Goal: Task Accomplishment & Management: Complete application form

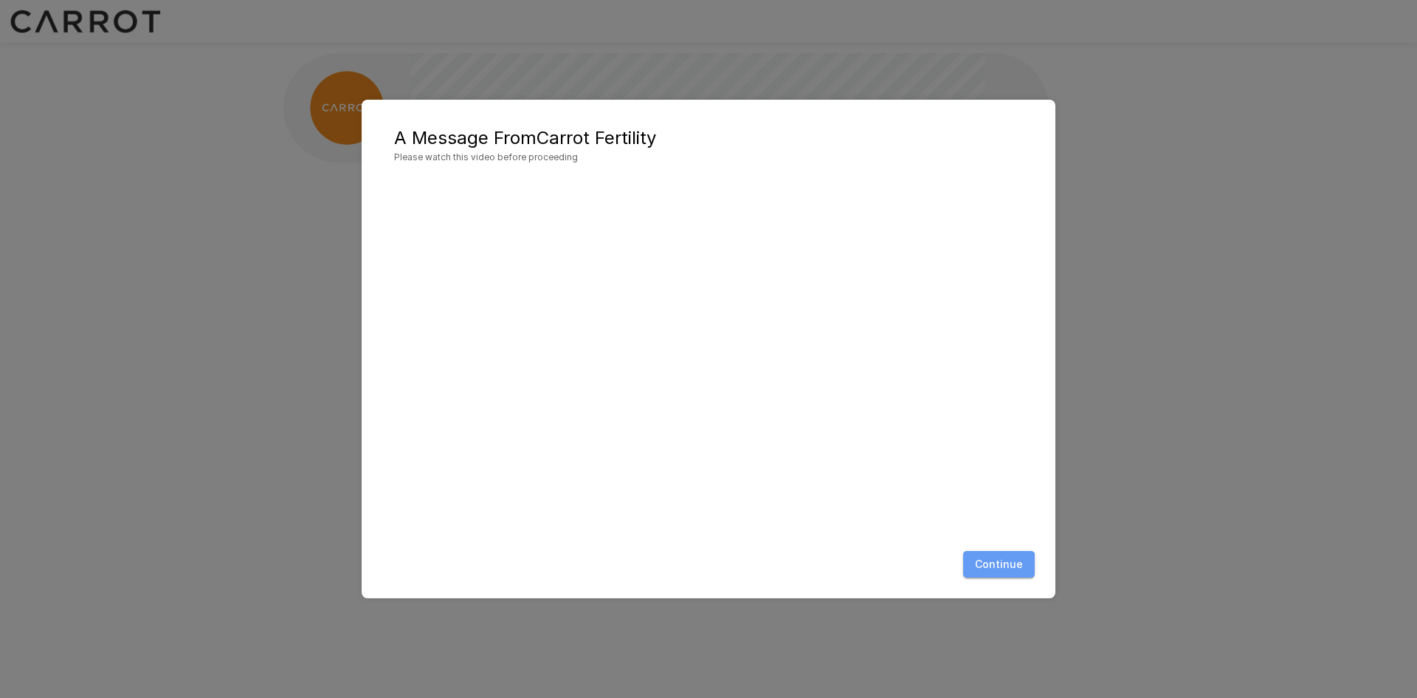
click at [995, 569] on button "Continue" at bounding box center [999, 564] width 72 height 27
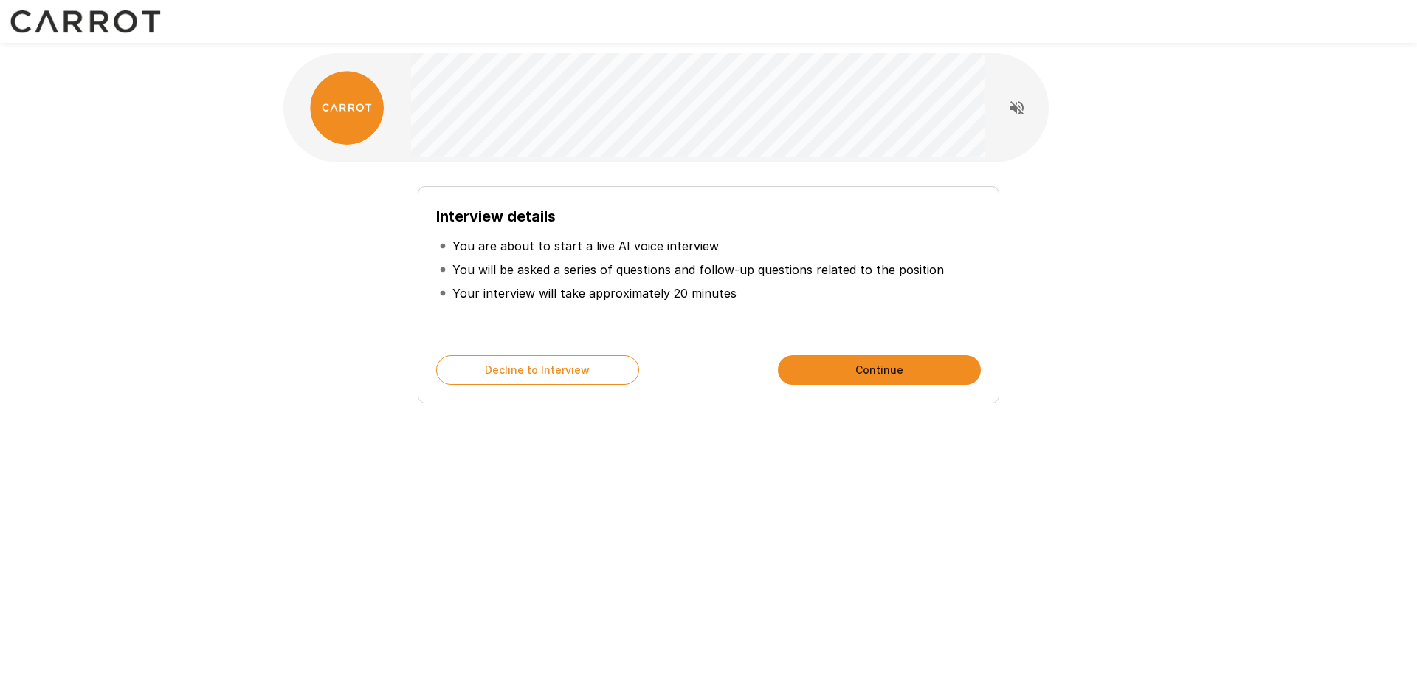
click at [812, 370] on button "Continue" at bounding box center [879, 370] width 203 height 30
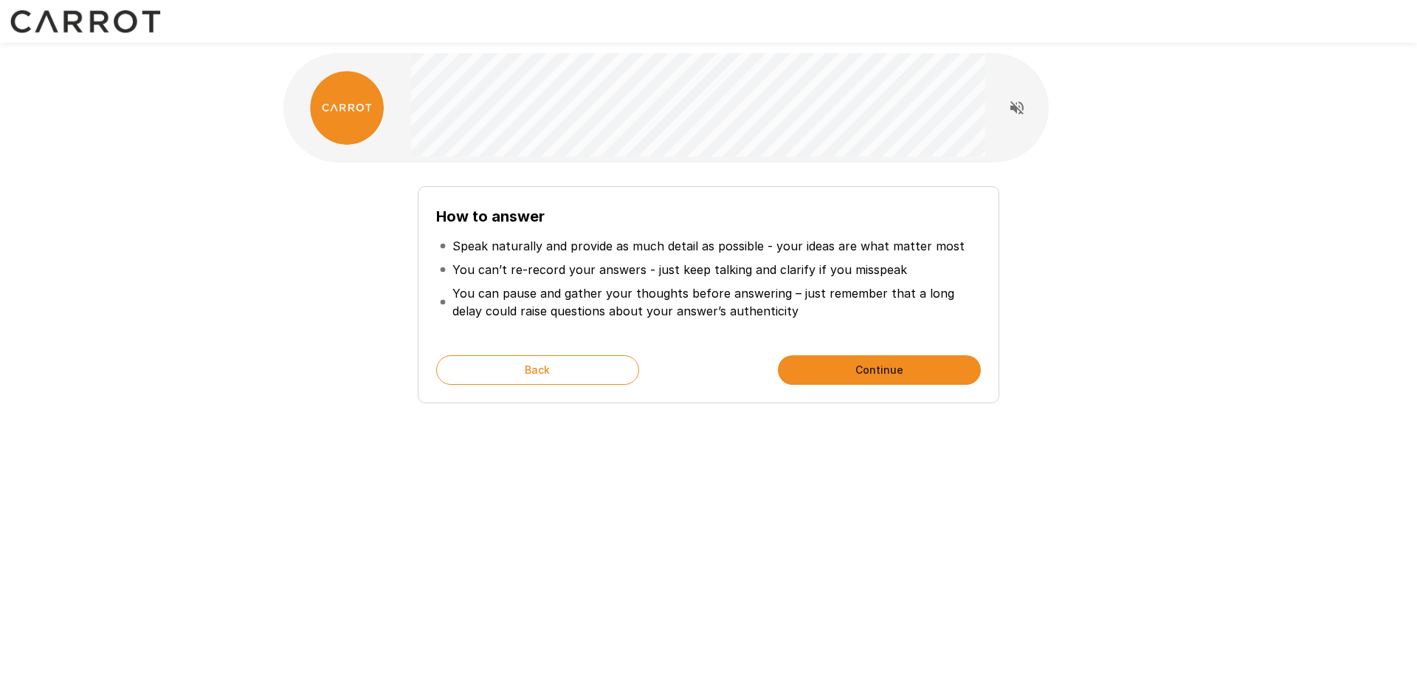
click at [819, 368] on button "Continue" at bounding box center [879, 370] width 203 height 30
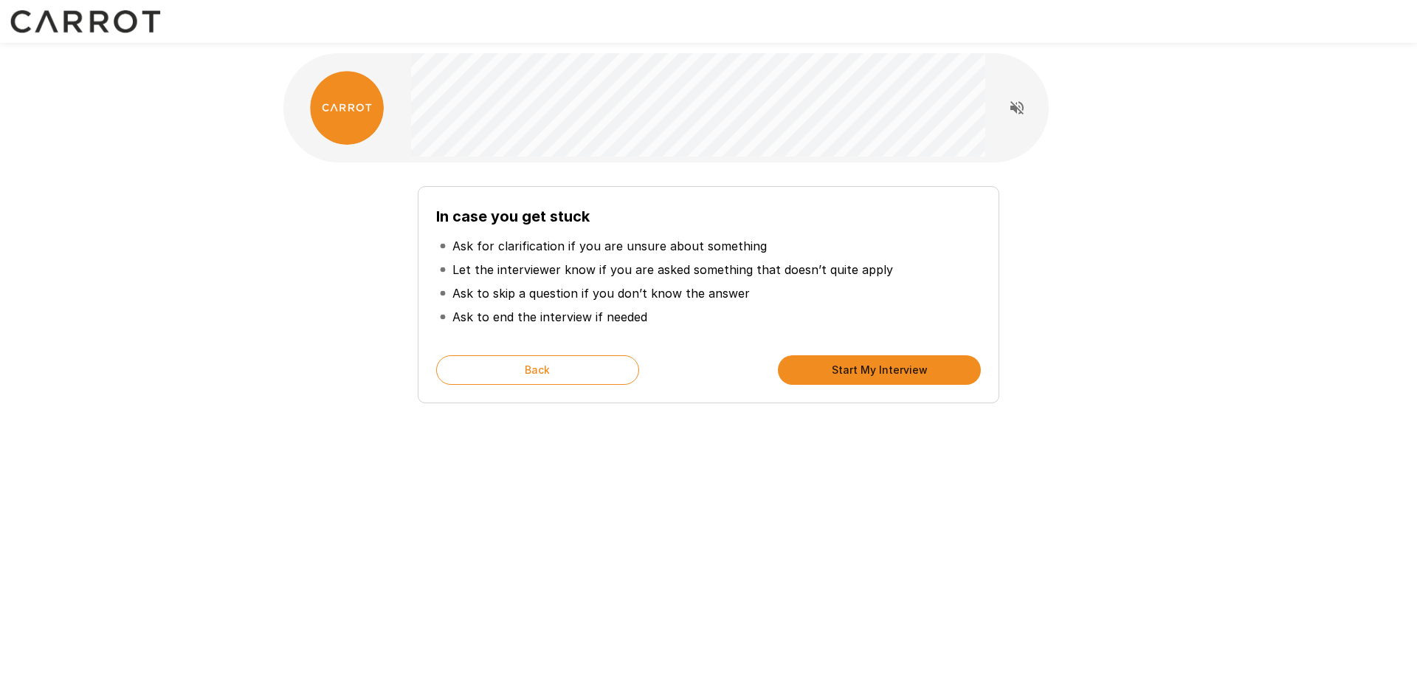
click at [819, 368] on button "Start My Interview" at bounding box center [879, 370] width 203 height 30
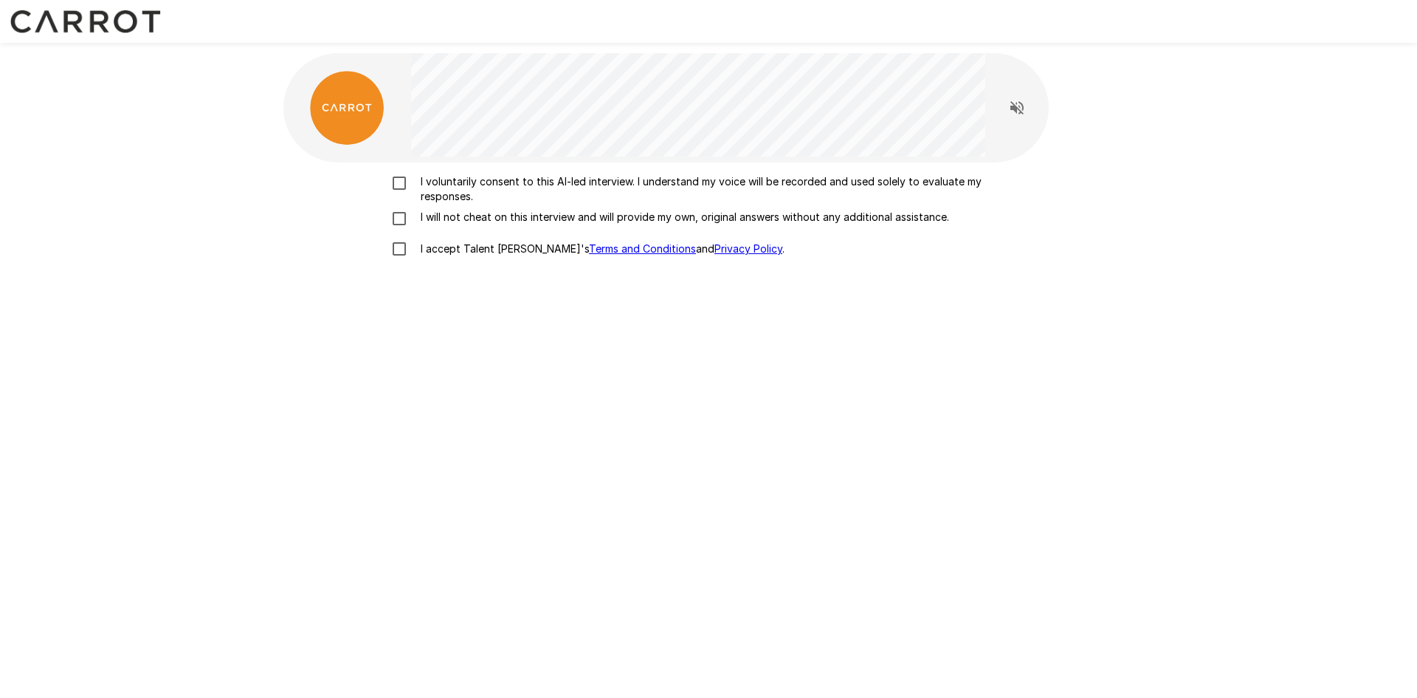
click at [390, 193] on label "I voluntarily consent to this AI-led interview. I understand my voice will be r…" at bounding box center [709, 189] width 650 height 30
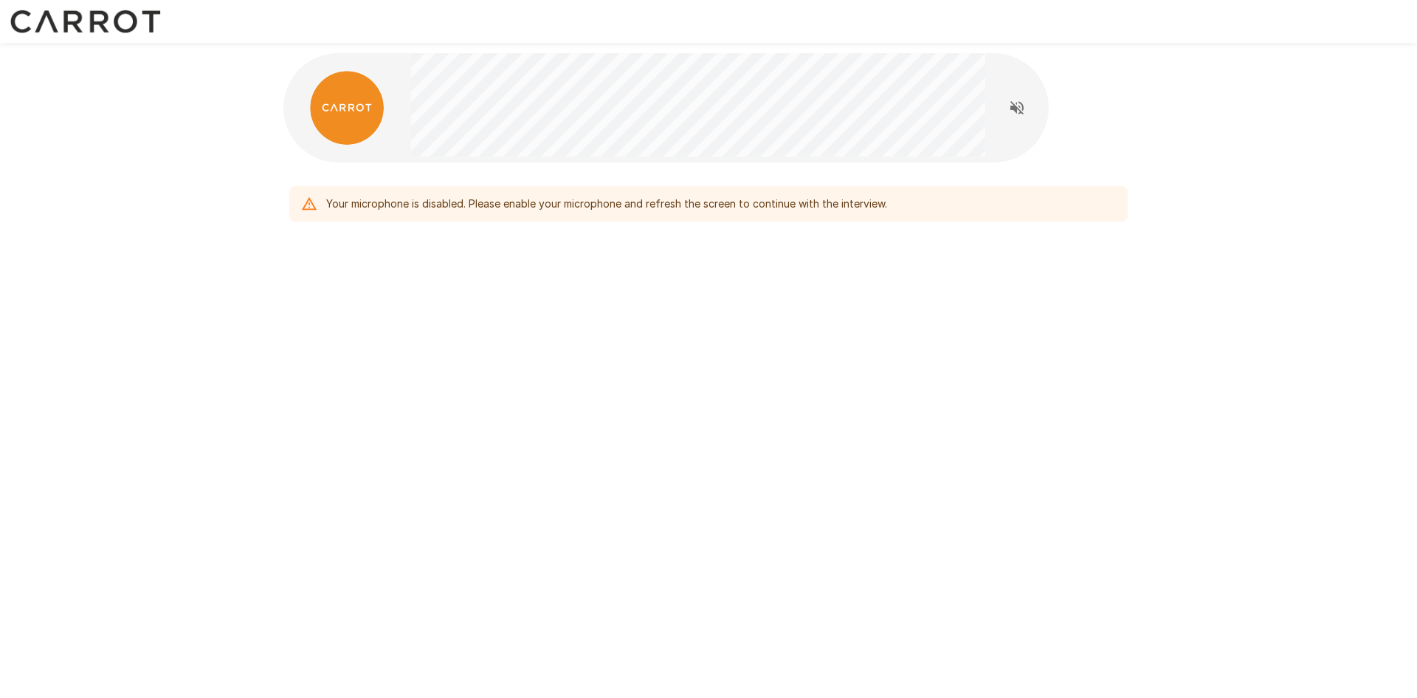
click at [475, 198] on div "Your microphone is disabled. Please enable your microphone and refresh the scre…" at bounding box center [606, 203] width 561 height 27
click at [1020, 104] on icon "Read questions aloud" at bounding box center [1017, 108] width 18 height 18
click at [361, 106] on img at bounding box center [347, 108] width 74 height 74
click at [792, 196] on div "Your microphone is disabled. Please enable your microphone and refresh the scre…" at bounding box center [606, 203] width 561 height 27
click at [802, 206] on div "Your microphone is disabled. Please enable your microphone and refresh the scre…" at bounding box center [606, 203] width 561 height 27
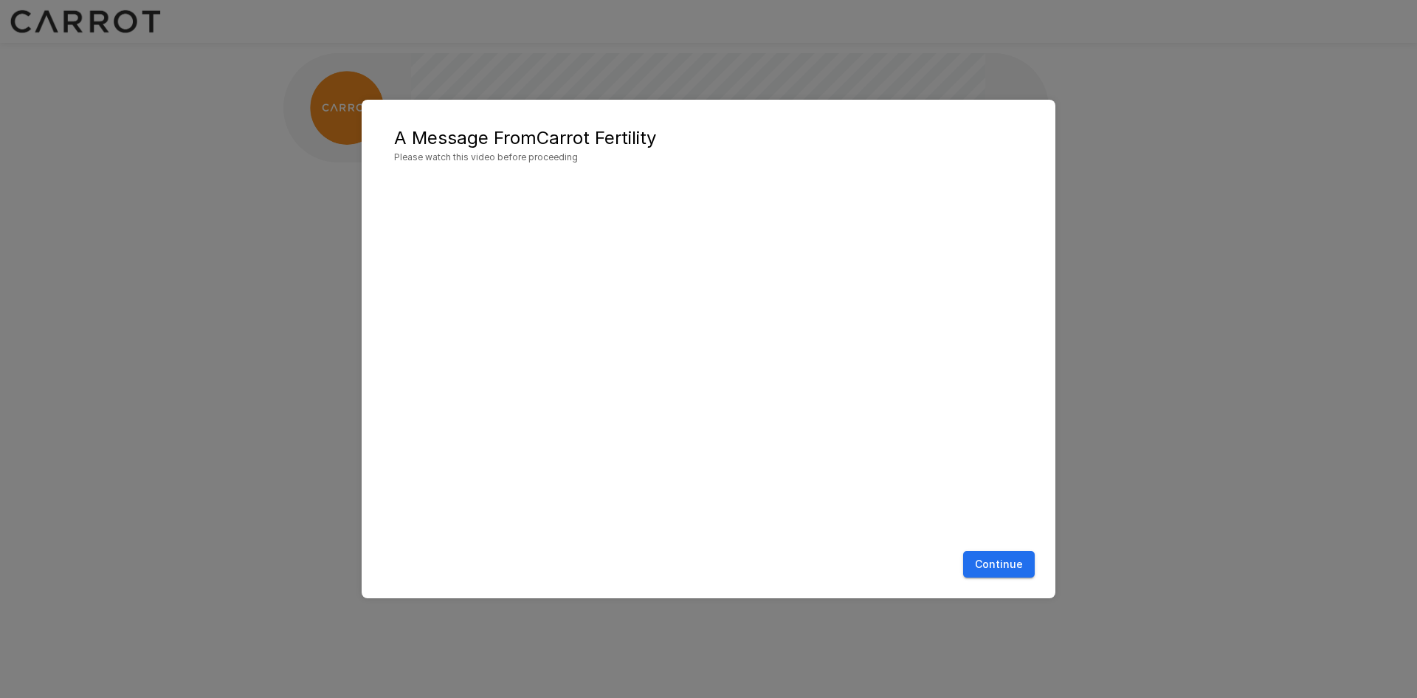
click at [1001, 556] on button "Continue" at bounding box center [999, 564] width 72 height 27
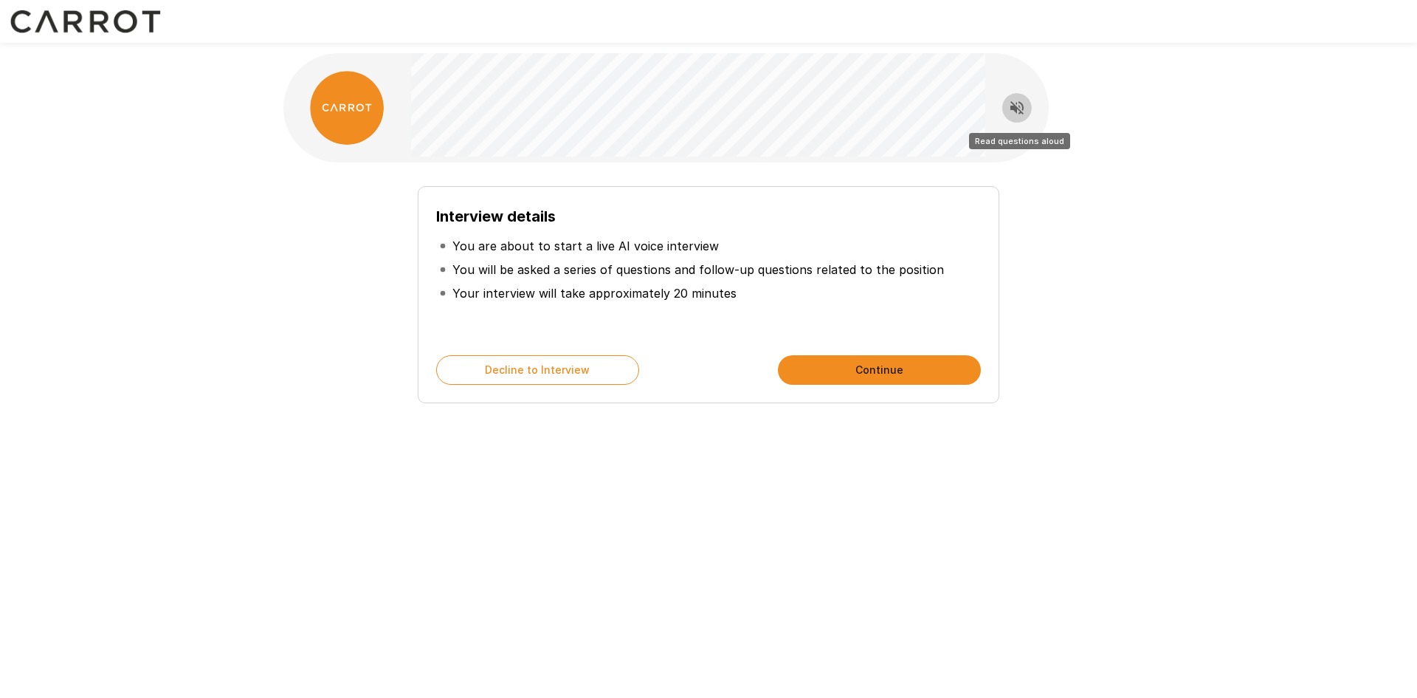
click at [1017, 111] on icon "Read questions aloud" at bounding box center [1017, 107] width 13 height 13
click at [850, 366] on button "Continue" at bounding box center [879, 370] width 203 height 30
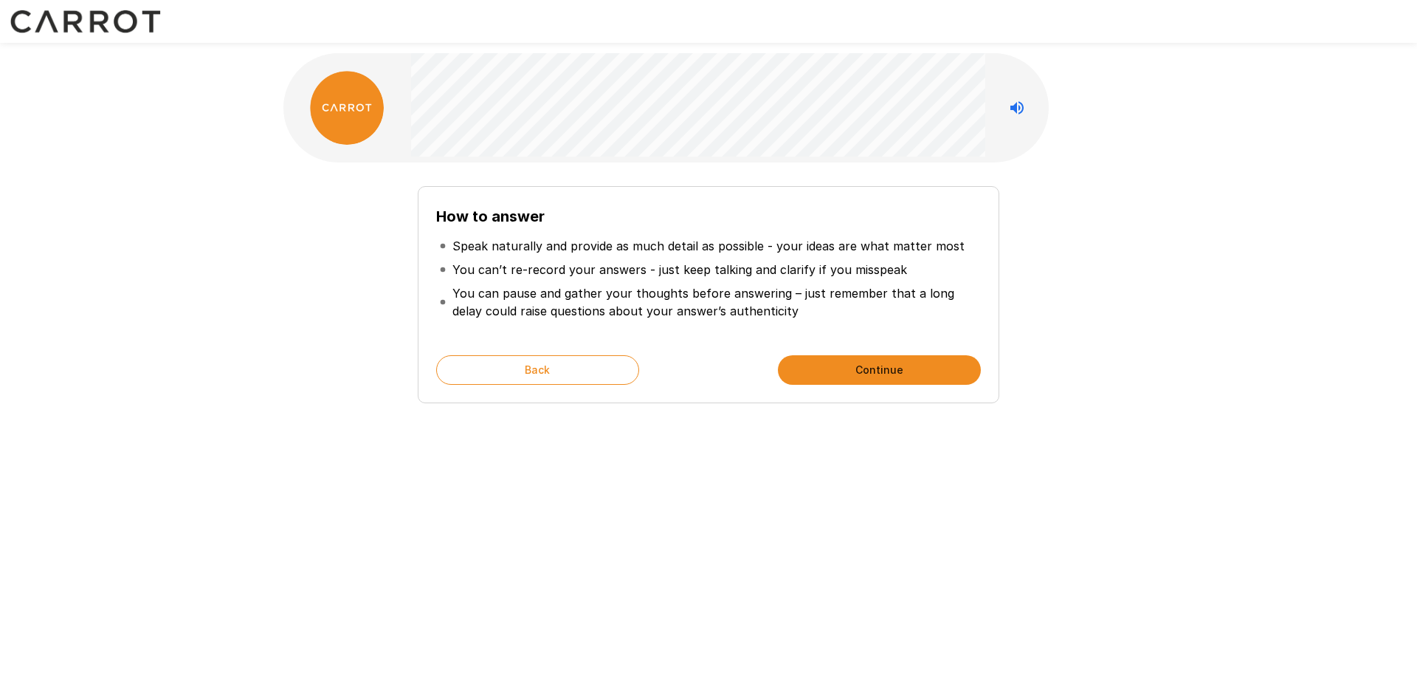
click at [850, 366] on button "Continue" at bounding box center [879, 370] width 203 height 30
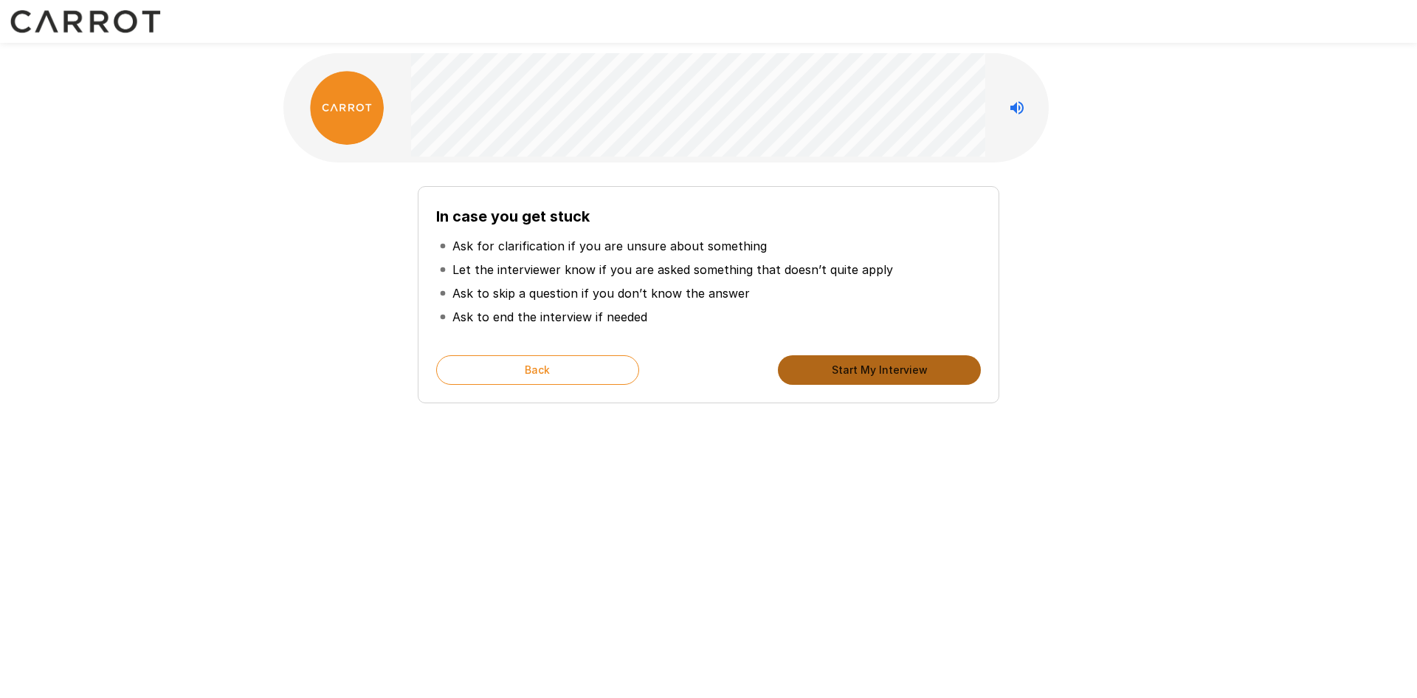
click at [850, 366] on button "Start My Interview" at bounding box center [879, 370] width 203 height 30
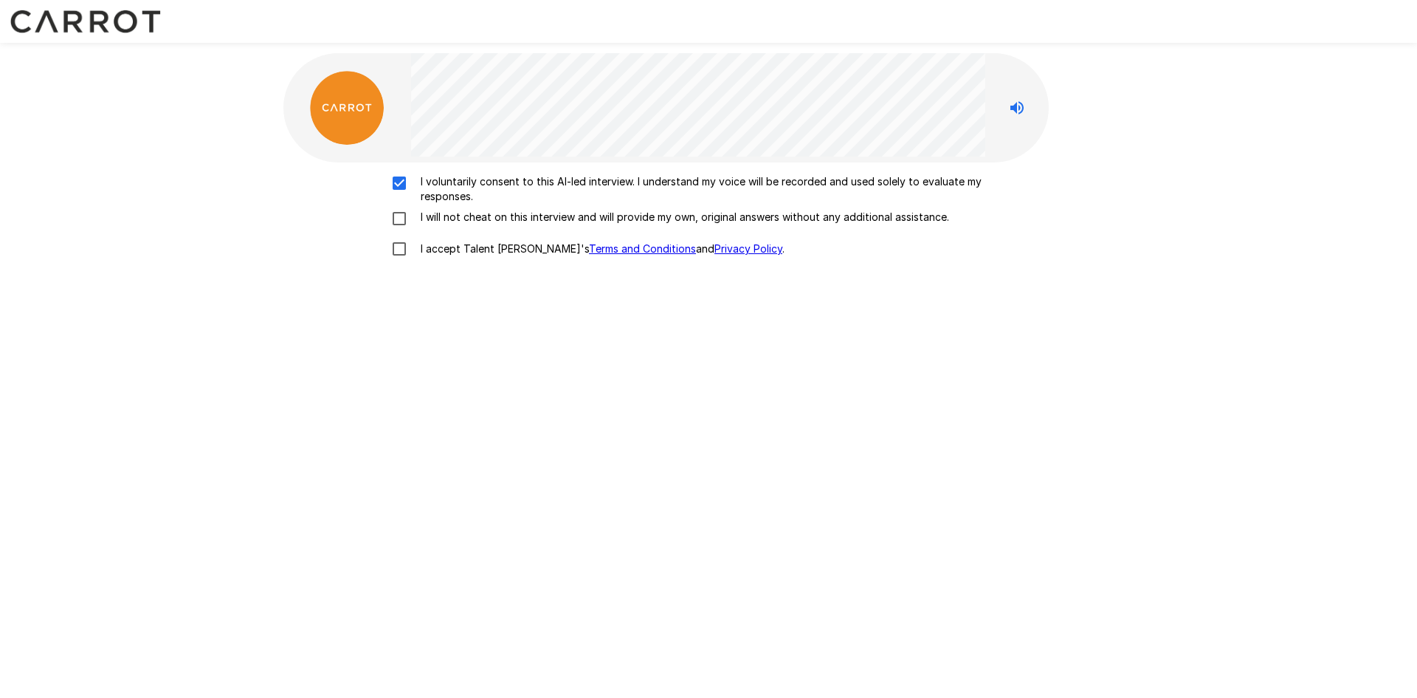
click at [410, 208] on div "I voluntarily consent to this AI-led interview. I understand my voice will be r…" at bounding box center [708, 219] width 839 height 90
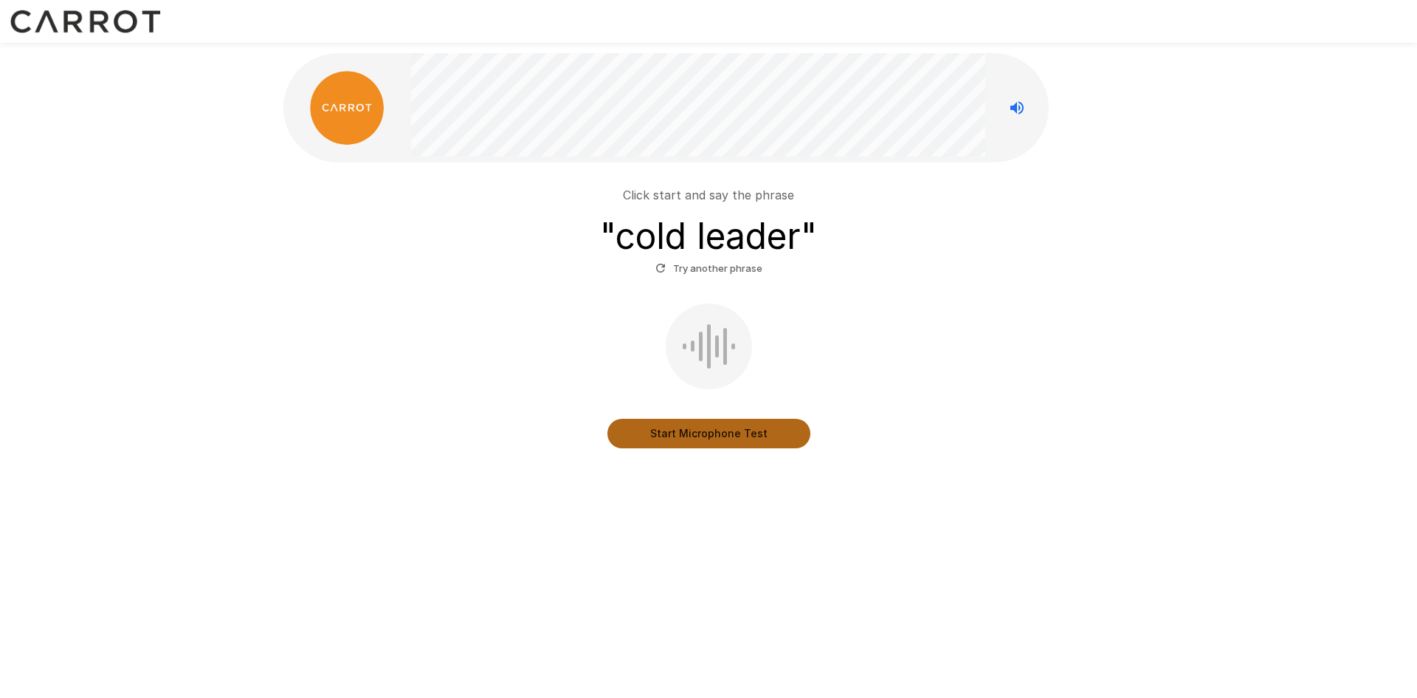
click at [708, 431] on button "Start Microphone Test" at bounding box center [709, 434] width 203 height 30
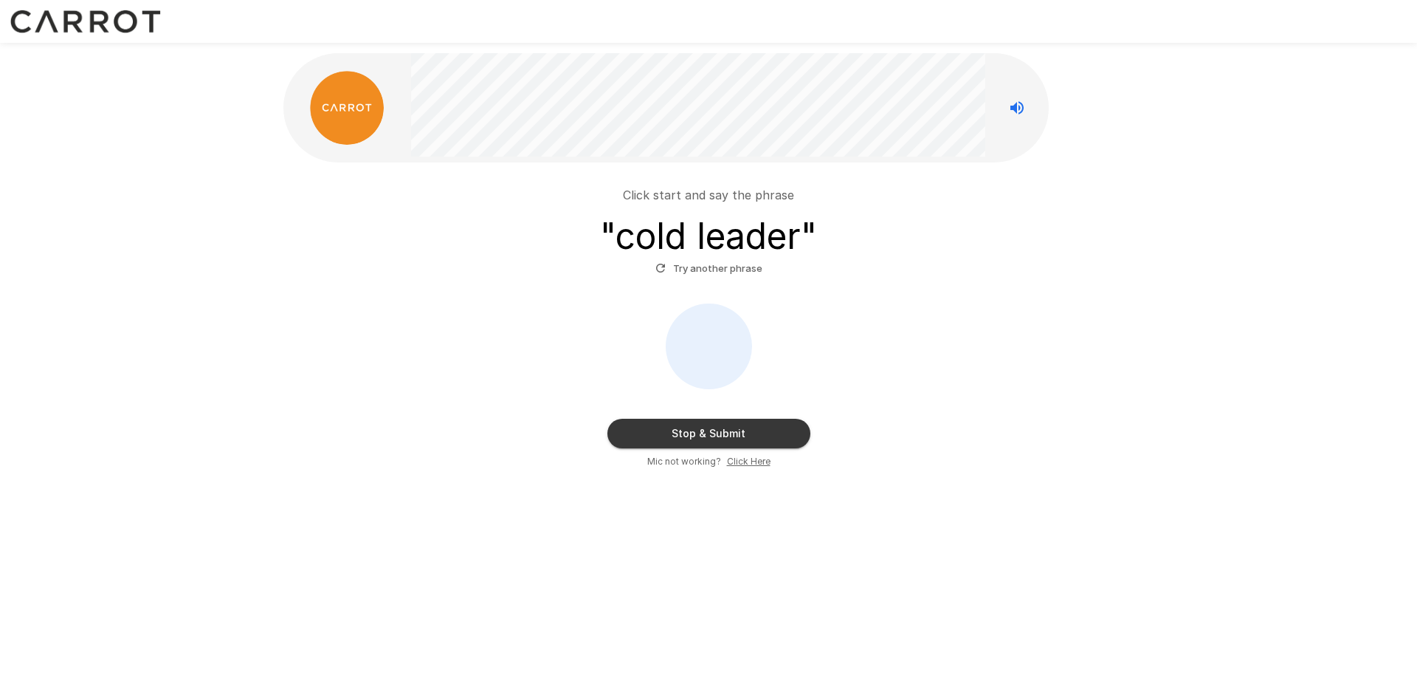
click at [718, 429] on button "Stop & Submit" at bounding box center [709, 434] width 203 height 30
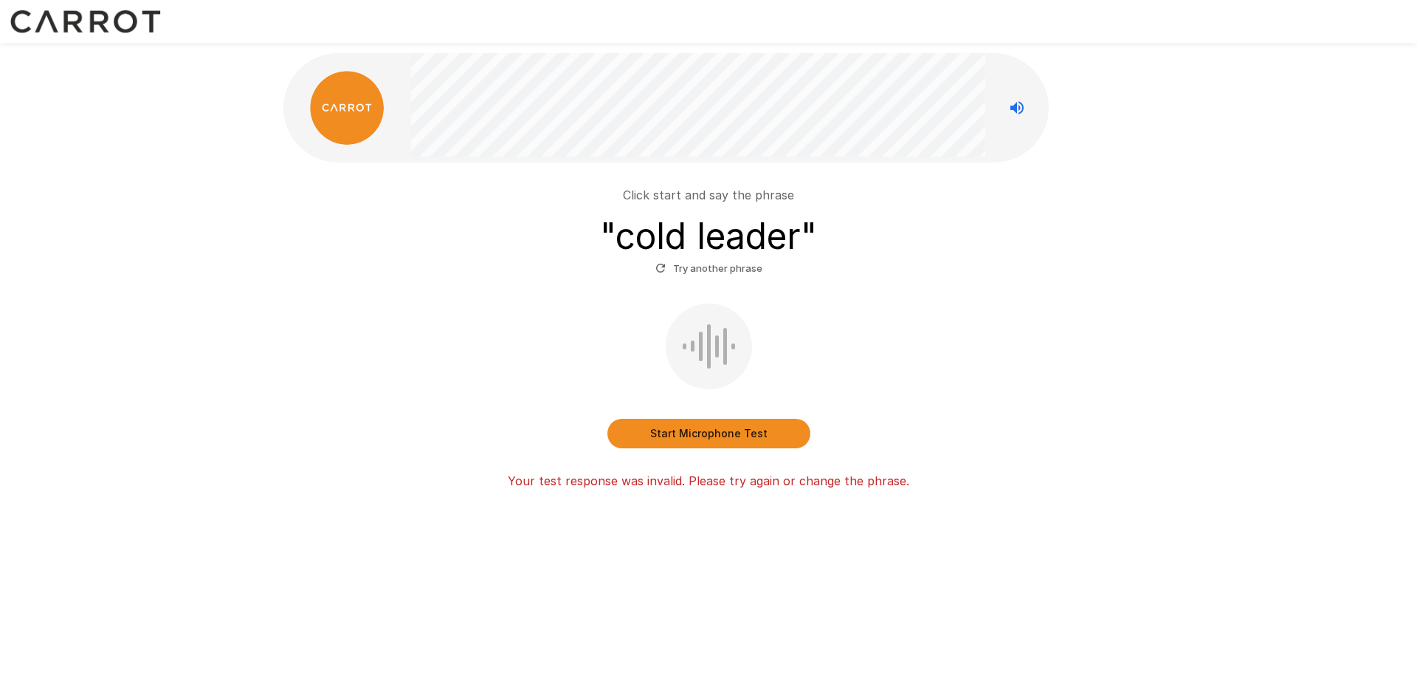
click at [712, 420] on button "Start Microphone Test" at bounding box center [709, 434] width 203 height 30
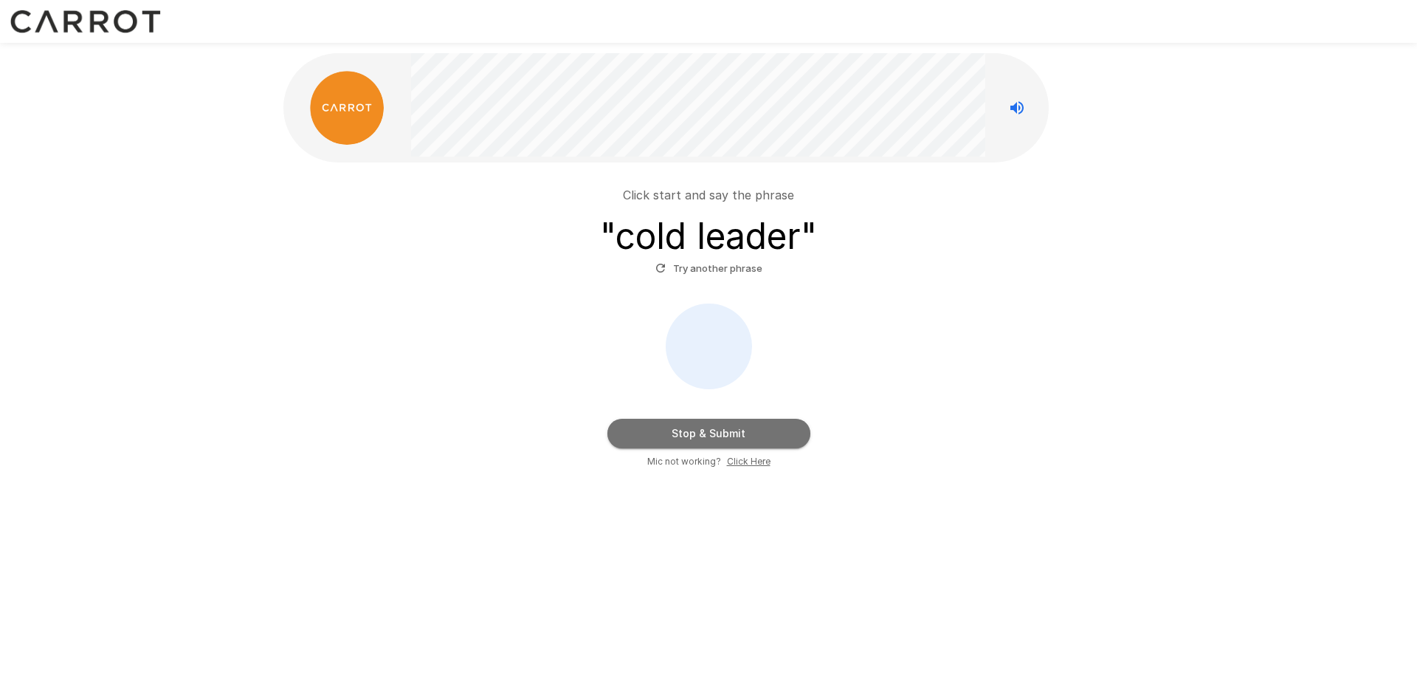
click at [725, 430] on button "Stop & Submit" at bounding box center [709, 434] width 203 height 30
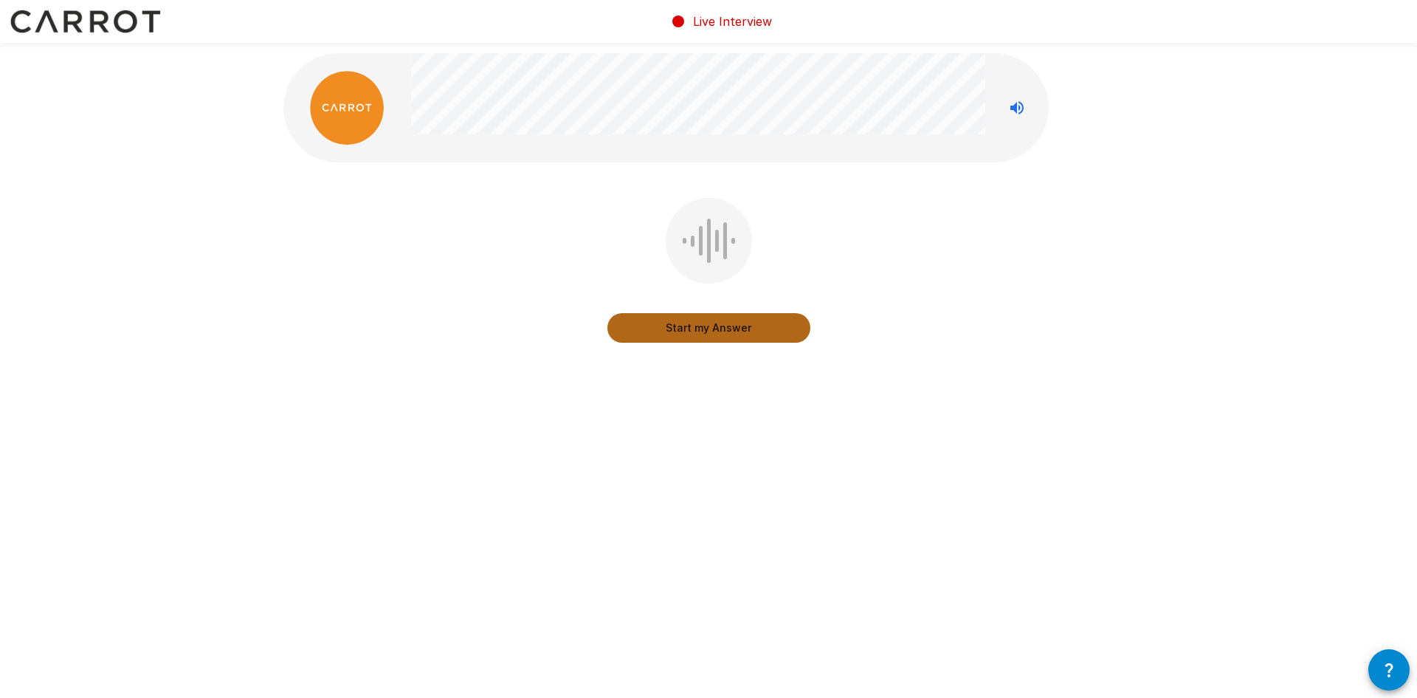
click at [719, 324] on button "Start my Answer" at bounding box center [709, 328] width 203 height 30
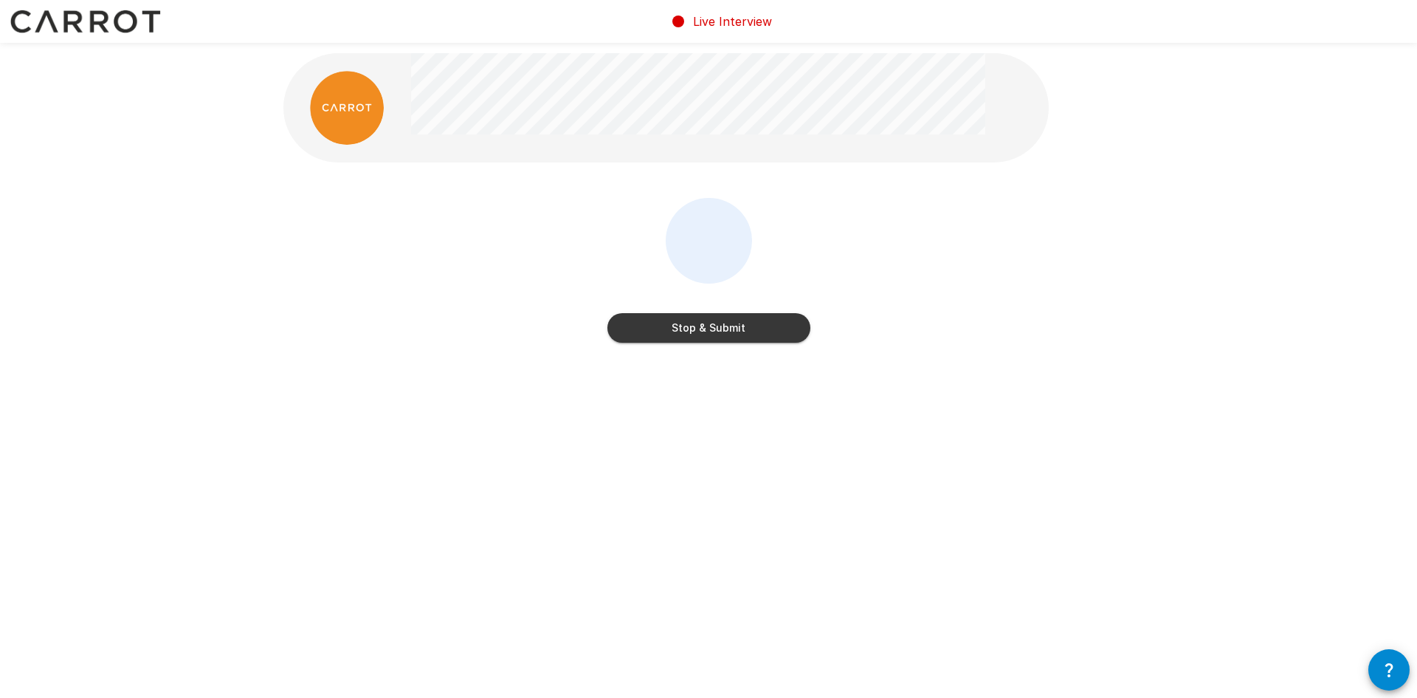
click at [724, 324] on button "Stop & Submit" at bounding box center [709, 328] width 203 height 30
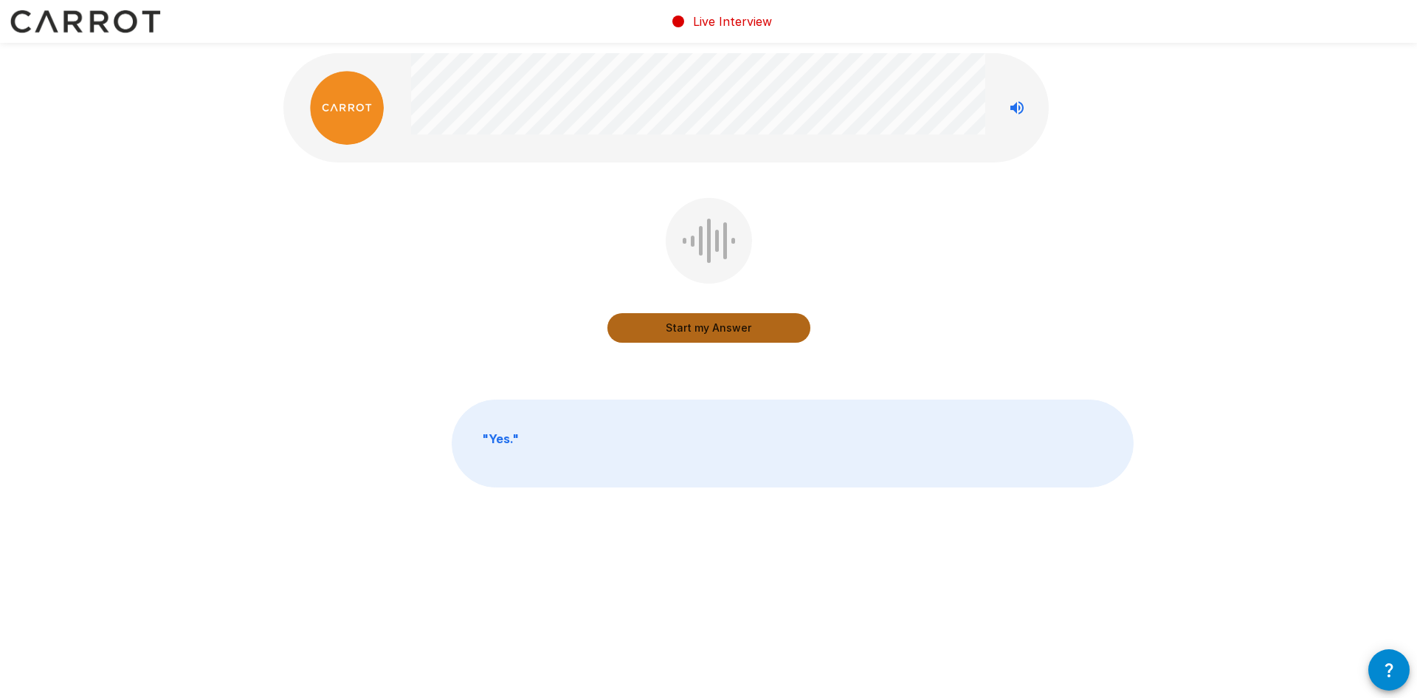
click at [718, 328] on button "Start my Answer" at bounding box center [709, 328] width 203 height 30
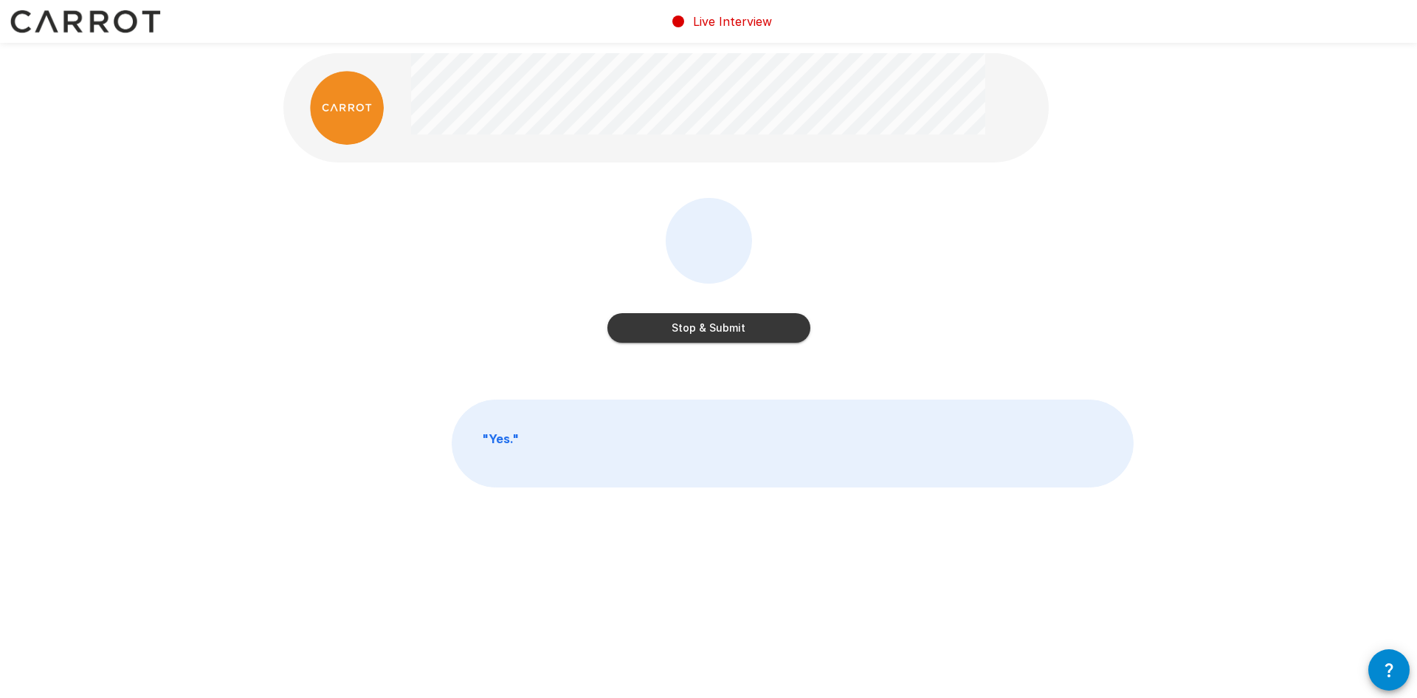
click at [708, 330] on button "Stop & Submit" at bounding box center [709, 328] width 203 height 30
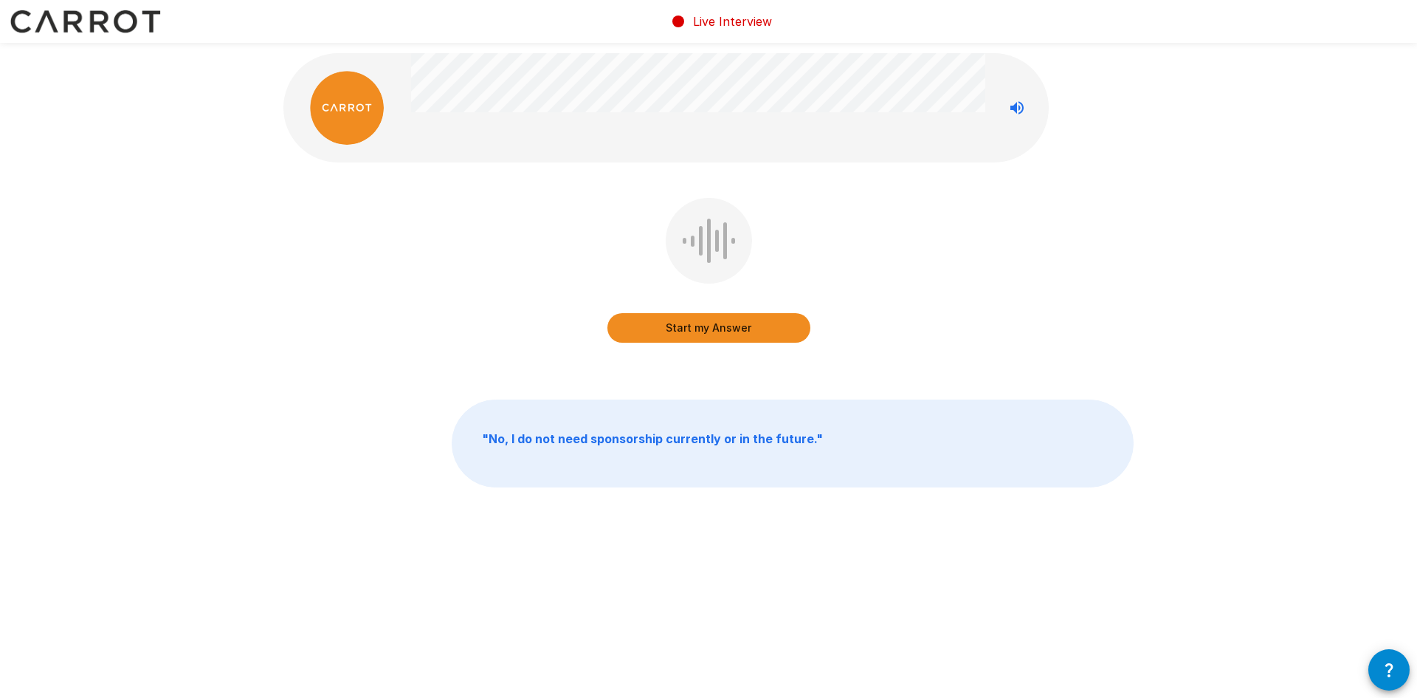
click at [713, 330] on button "Start my Answer" at bounding box center [709, 328] width 203 height 30
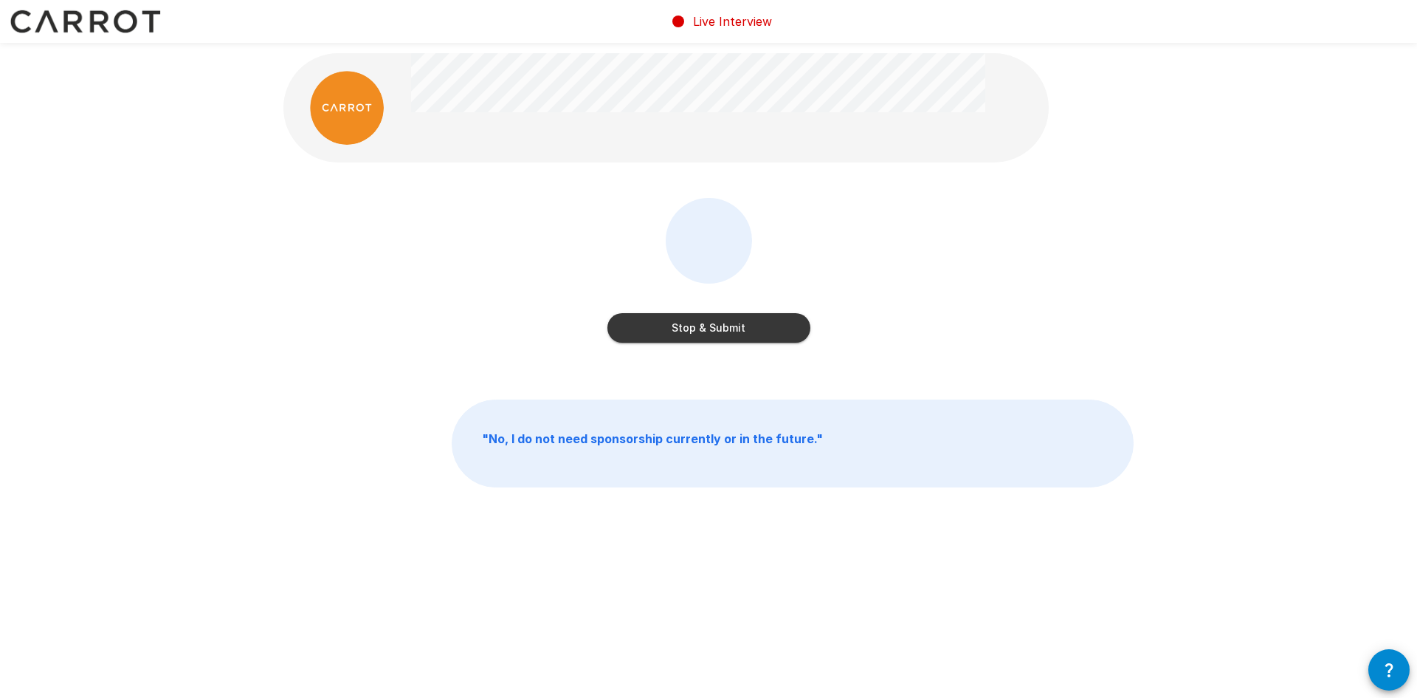
click at [702, 323] on button "Stop & Submit" at bounding box center [709, 328] width 203 height 30
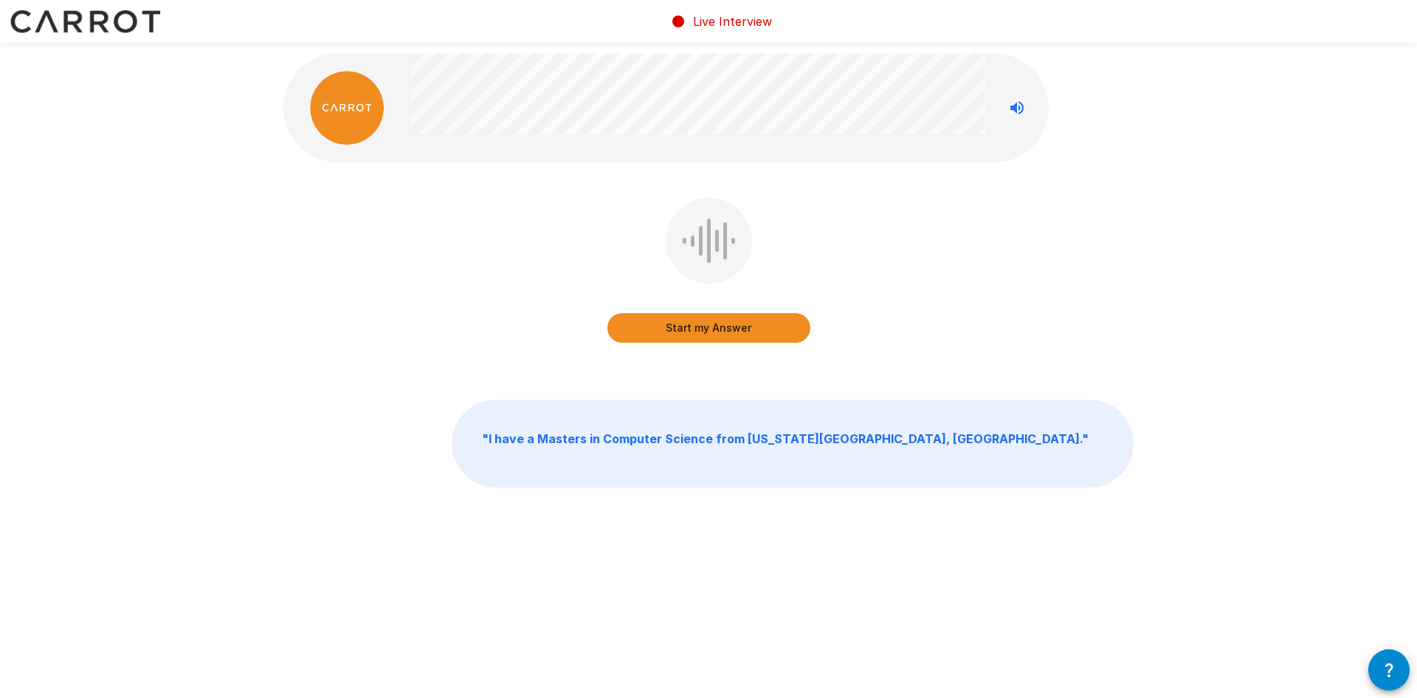
click at [715, 324] on button "Start my Answer" at bounding box center [709, 328] width 203 height 30
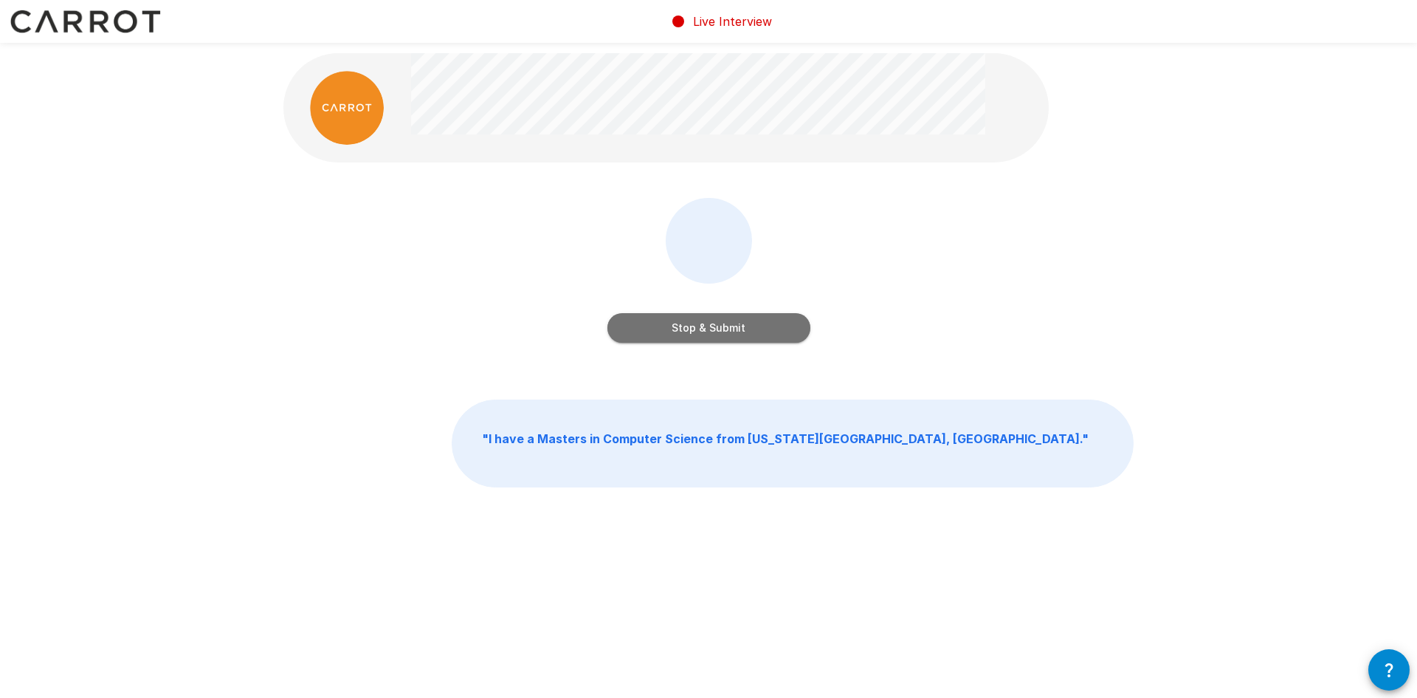
click at [694, 323] on button "Stop & Submit" at bounding box center [709, 328] width 203 height 30
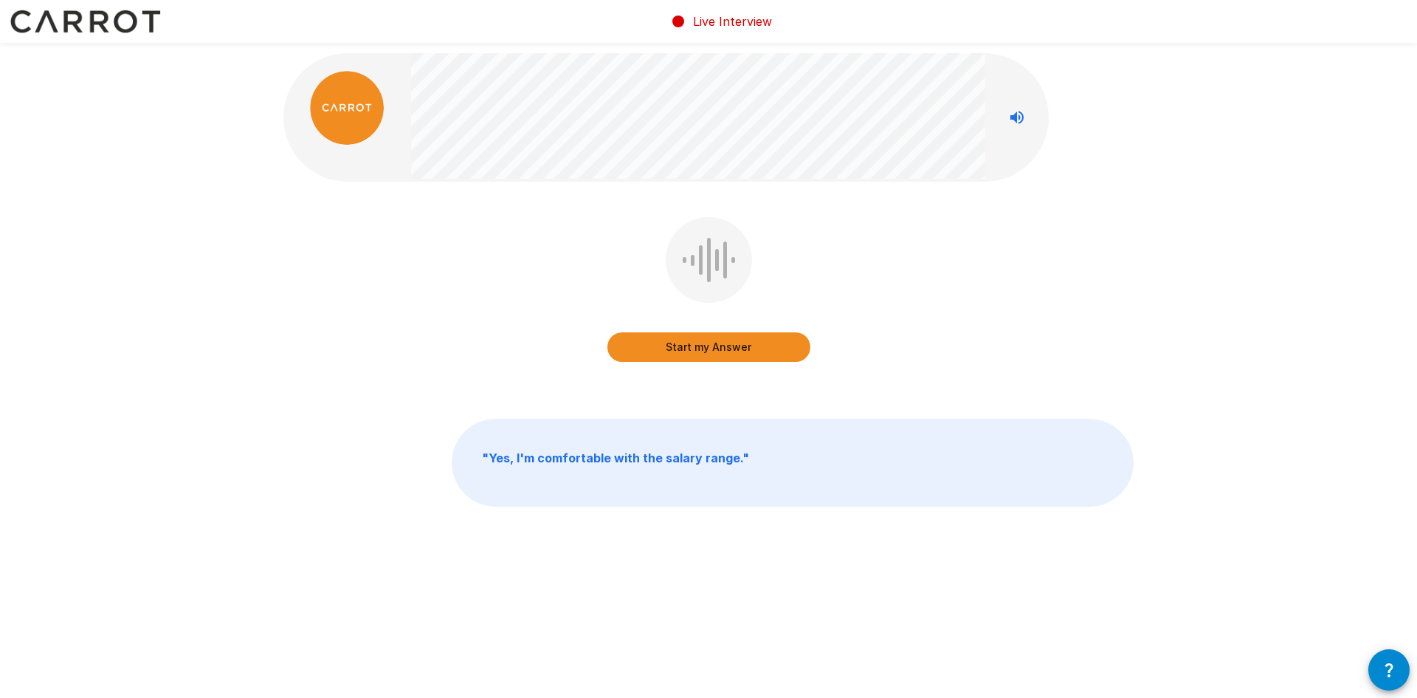
click at [694, 345] on button "Start my Answer" at bounding box center [709, 347] width 203 height 30
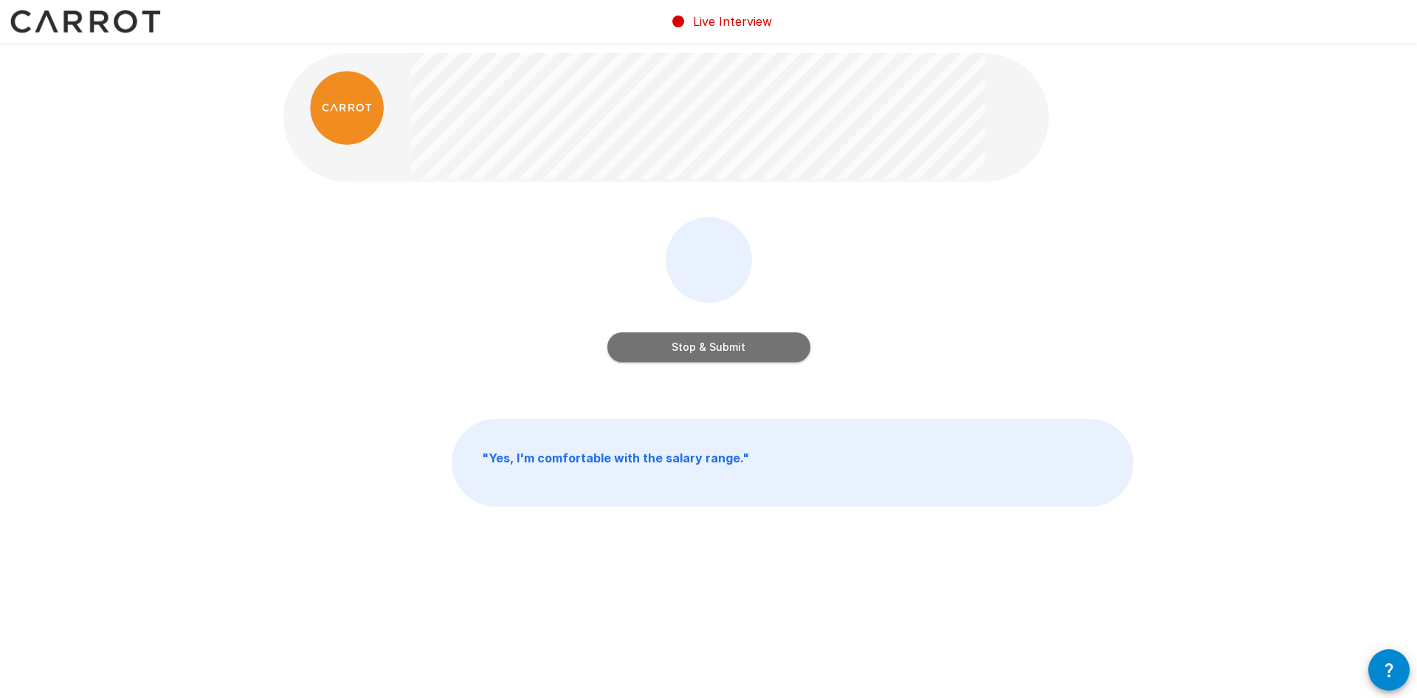
click at [752, 346] on button "Stop & Submit" at bounding box center [709, 347] width 203 height 30
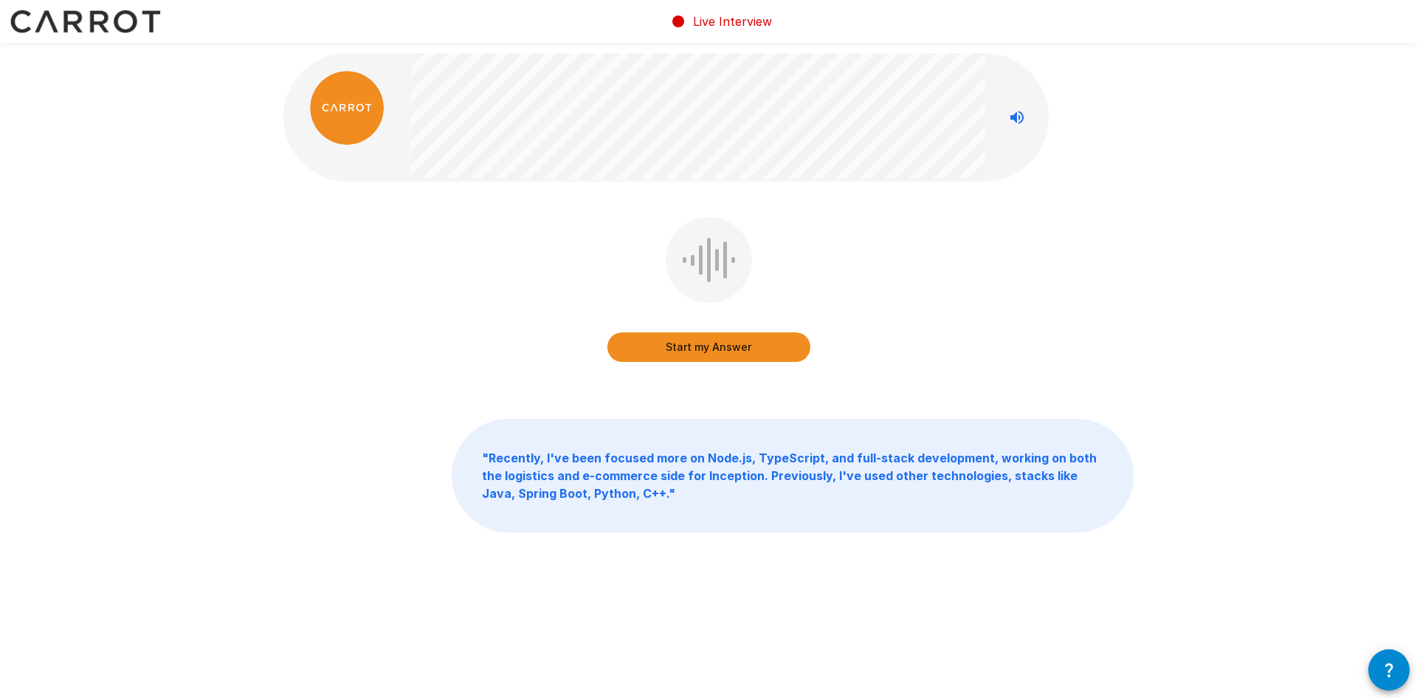
click at [713, 351] on button "Start my Answer" at bounding box center [709, 347] width 203 height 30
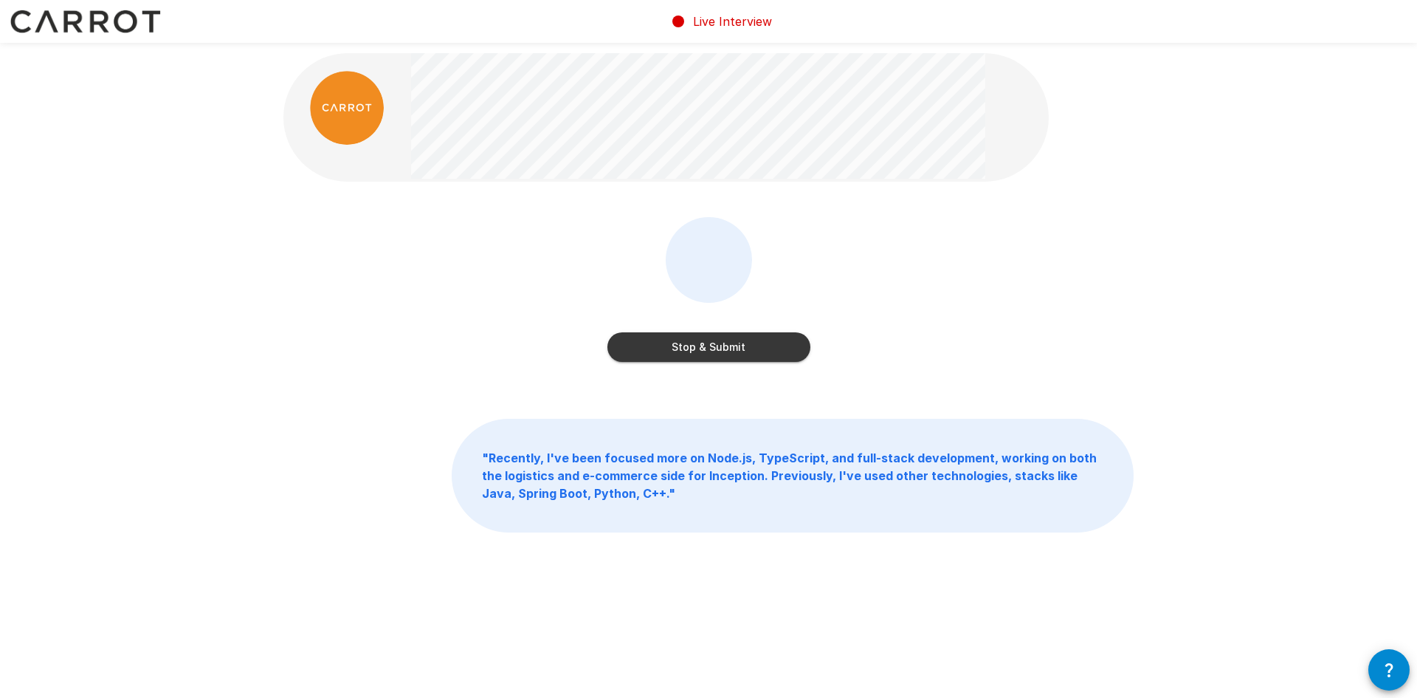
click at [682, 345] on button "Stop & Submit" at bounding box center [709, 347] width 203 height 30
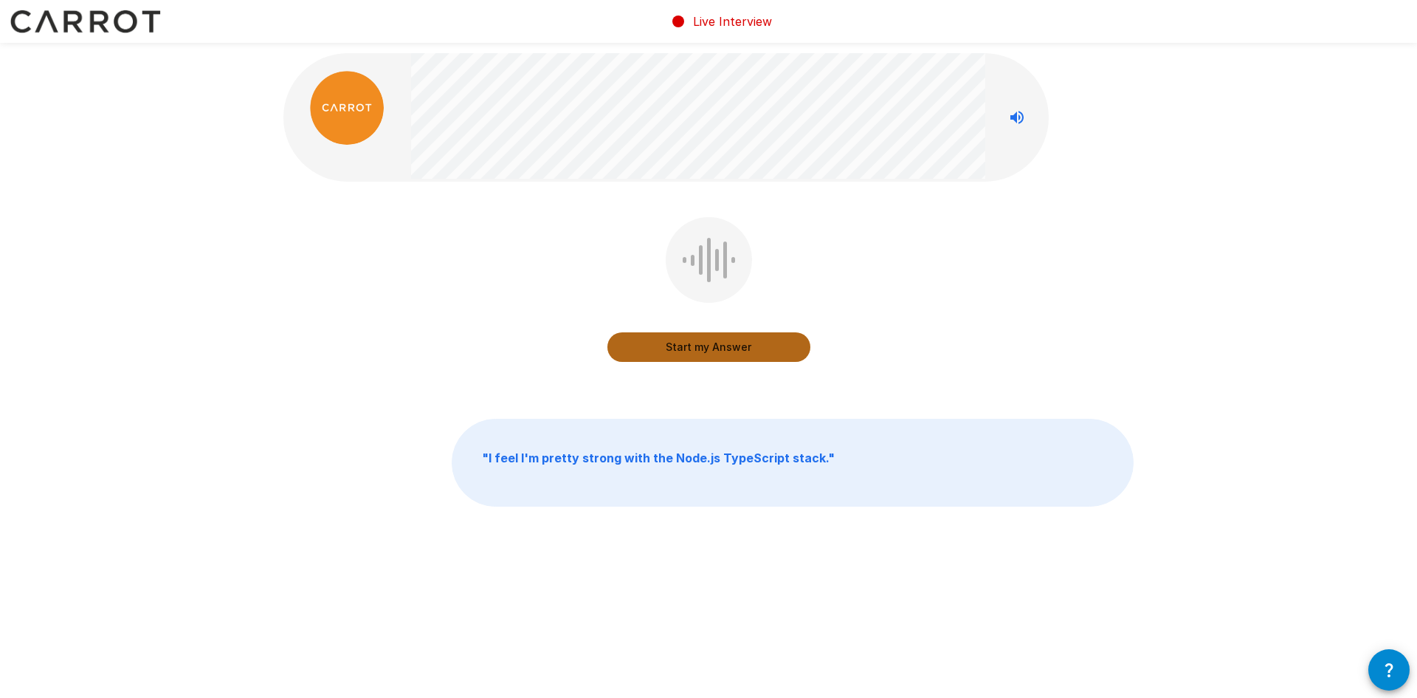
click at [681, 340] on button "Start my Answer" at bounding box center [709, 347] width 203 height 30
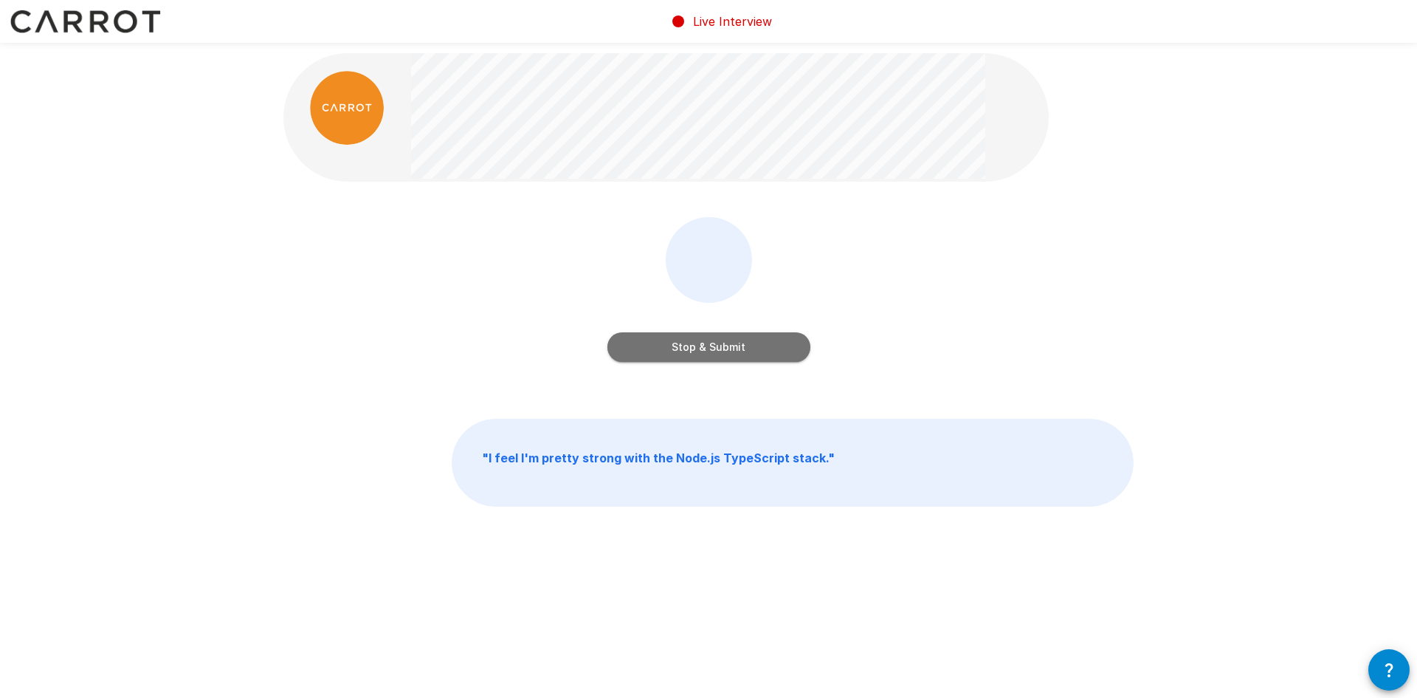
click at [701, 346] on button "Stop & Submit" at bounding box center [709, 347] width 203 height 30
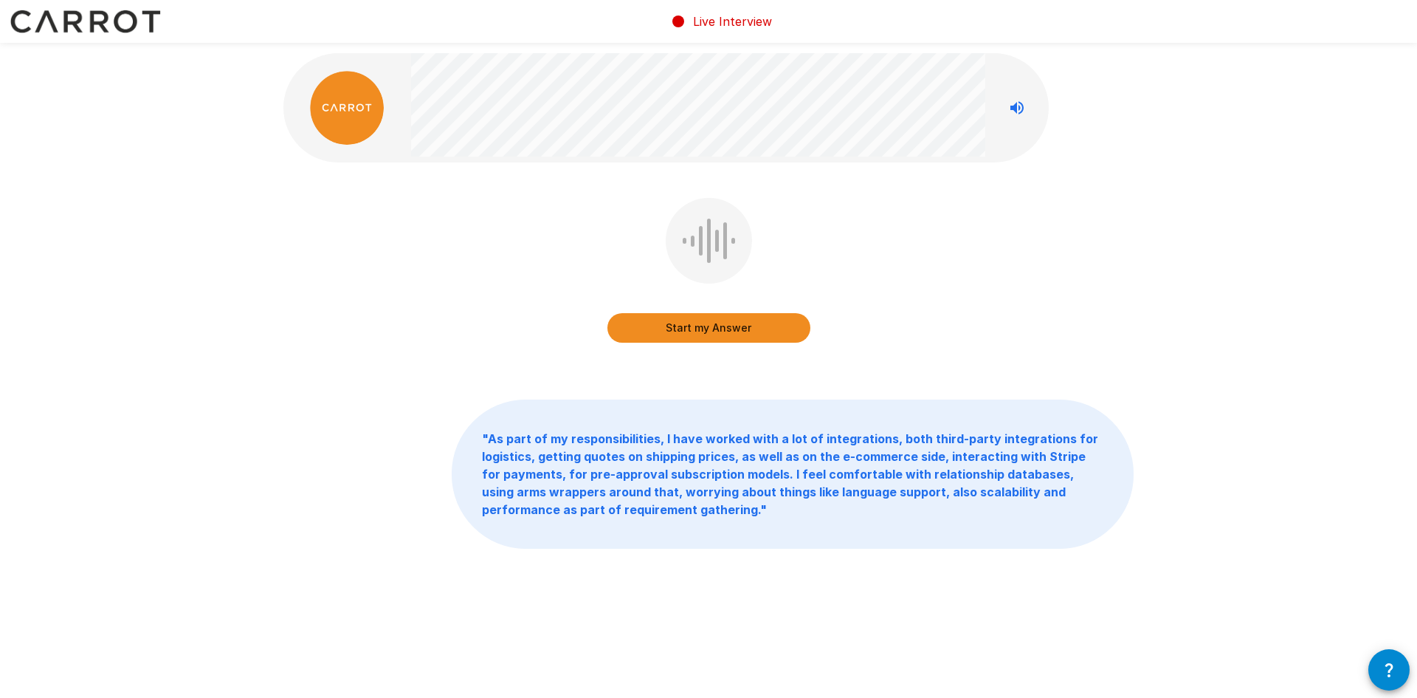
click at [720, 323] on button "Start my Answer" at bounding box center [709, 328] width 203 height 30
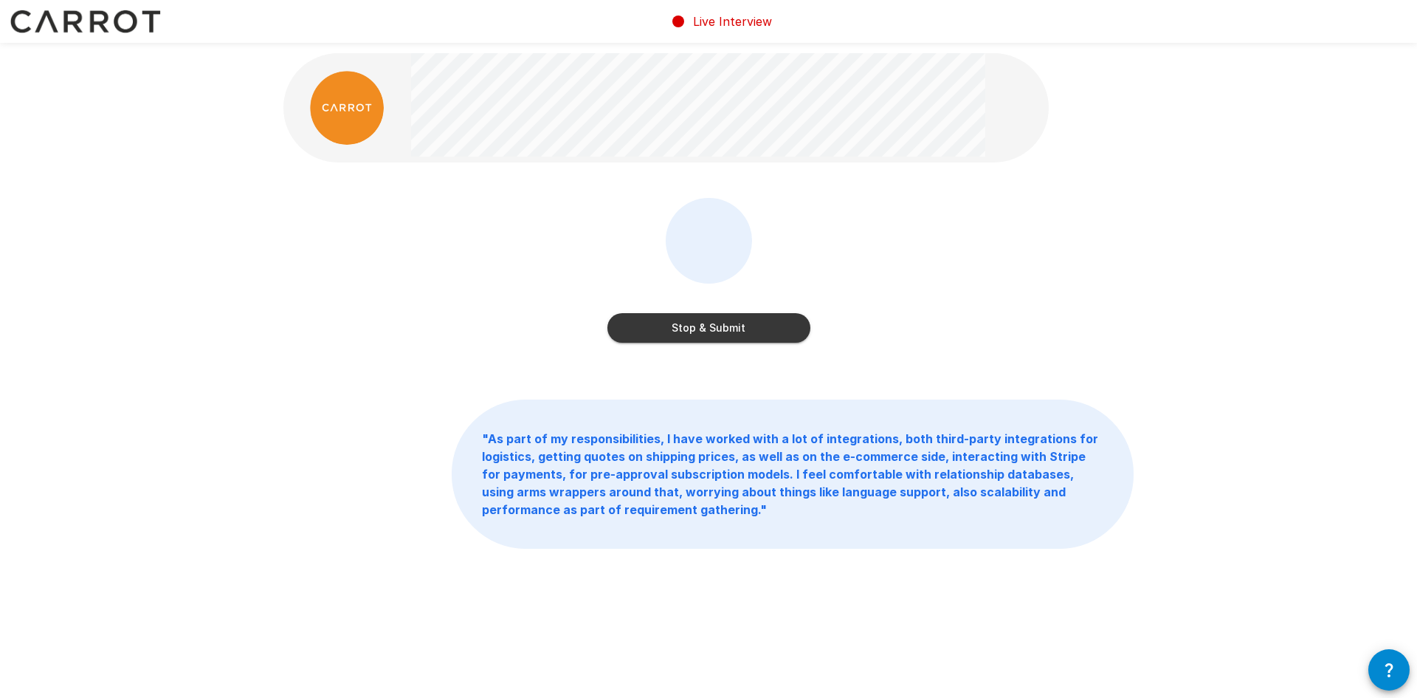
click at [701, 332] on button "Stop & Submit" at bounding box center [709, 328] width 203 height 30
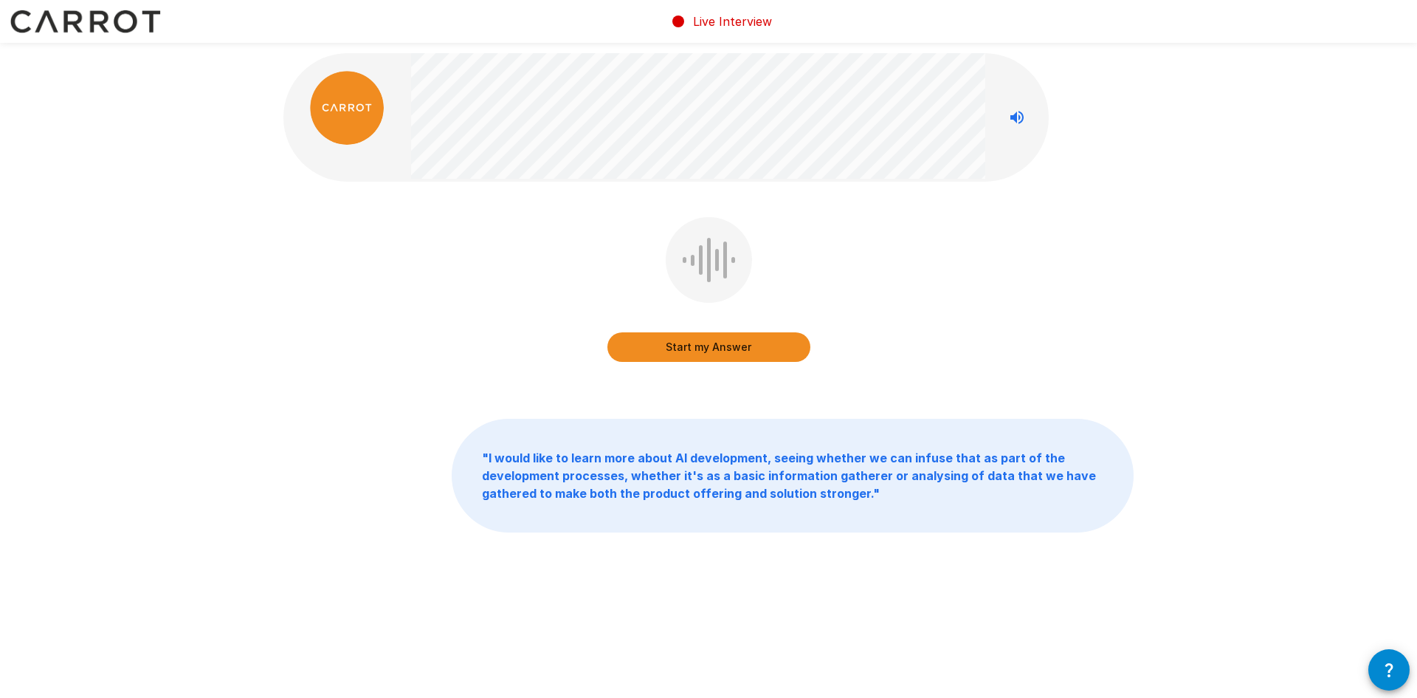
click at [725, 351] on button "Start my Answer" at bounding box center [709, 347] width 203 height 30
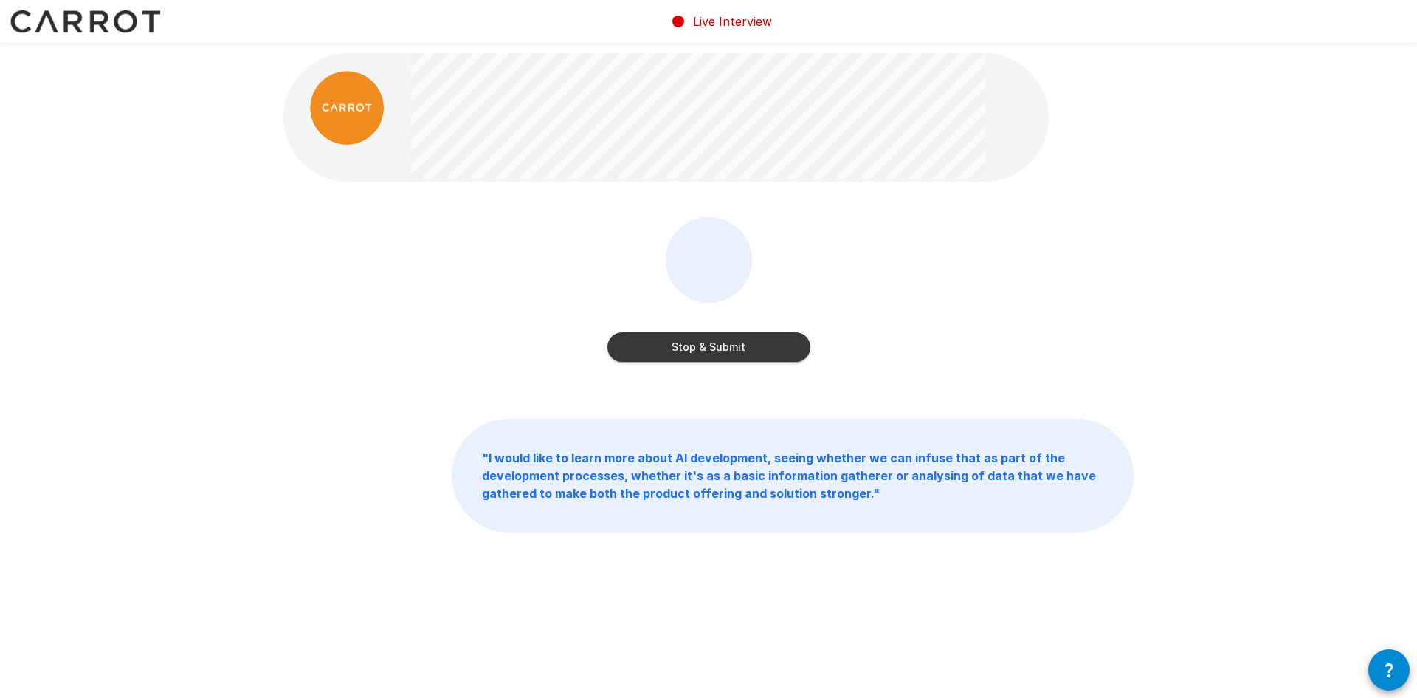
click at [697, 347] on button "Stop & Submit" at bounding box center [709, 347] width 203 height 30
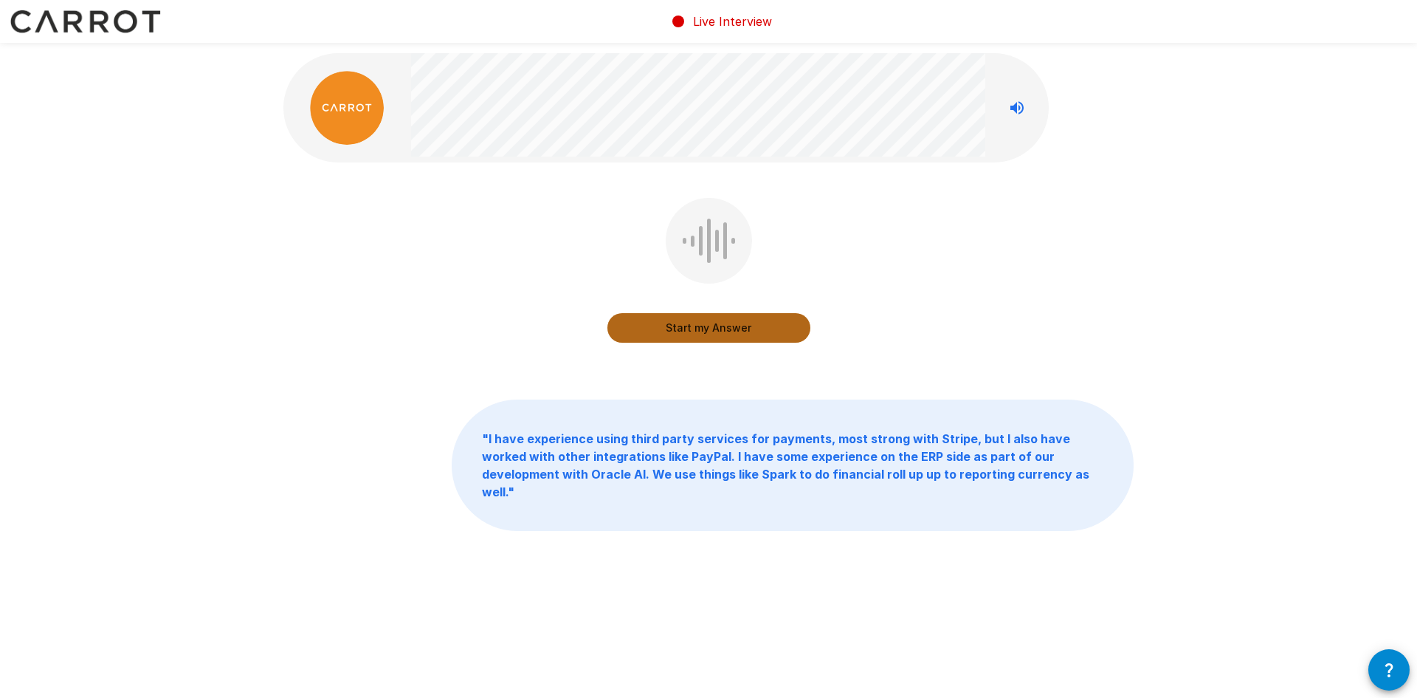
click at [687, 323] on button "Start my Answer" at bounding box center [709, 328] width 203 height 30
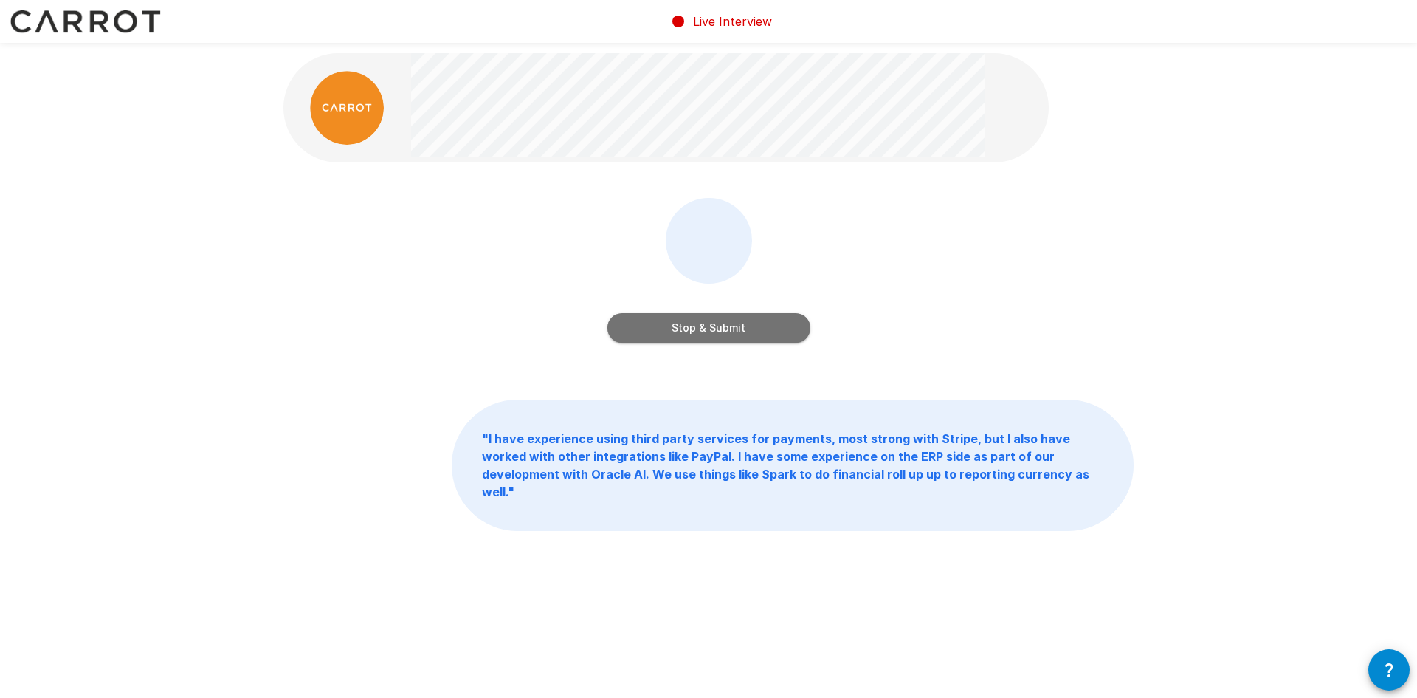
click at [737, 328] on button "Stop & Submit" at bounding box center [709, 328] width 203 height 30
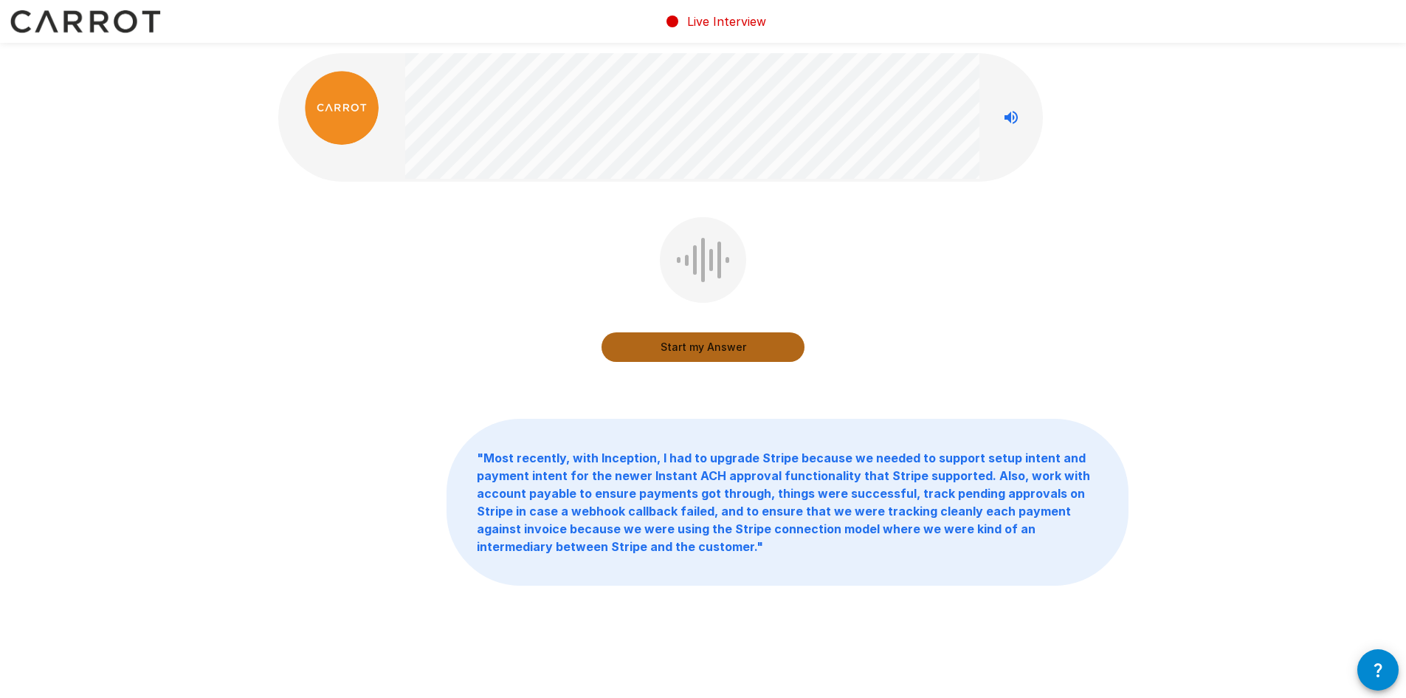
click at [720, 348] on button "Start my Answer" at bounding box center [703, 347] width 203 height 30
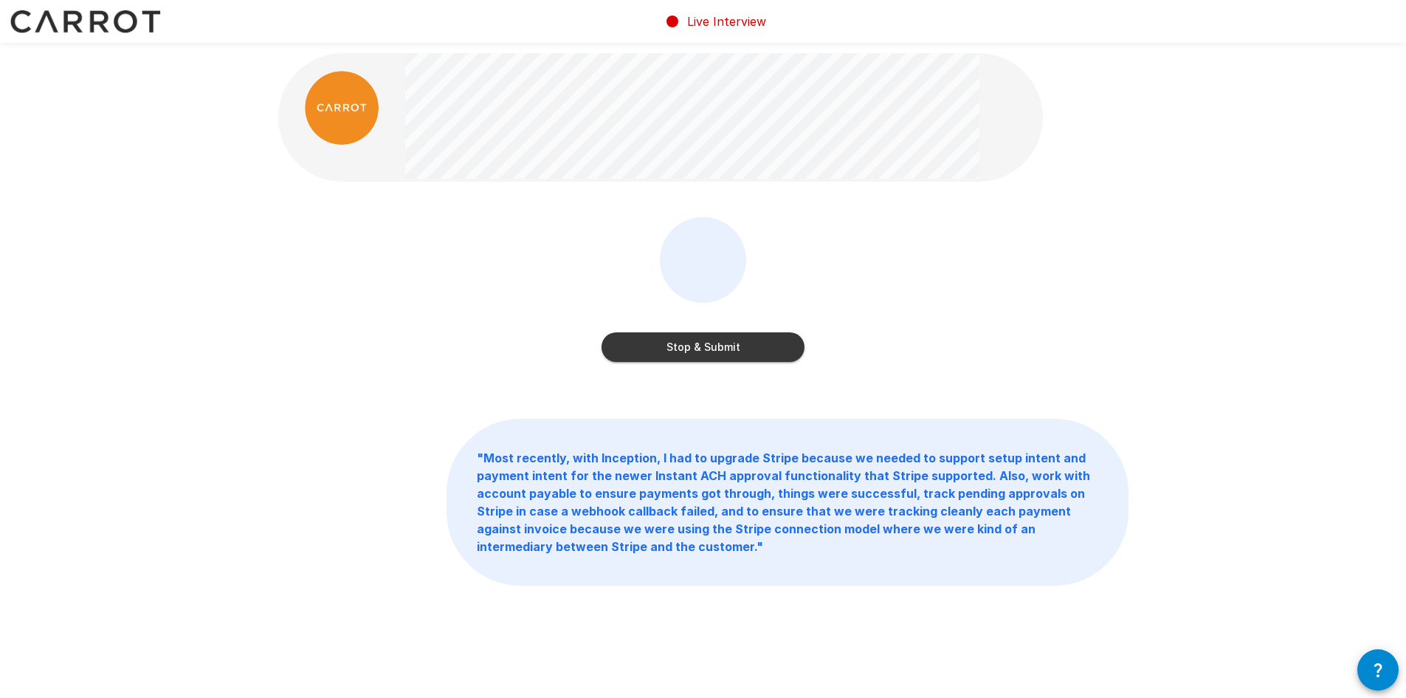
click at [726, 340] on button "Stop & Submit" at bounding box center [703, 347] width 203 height 30
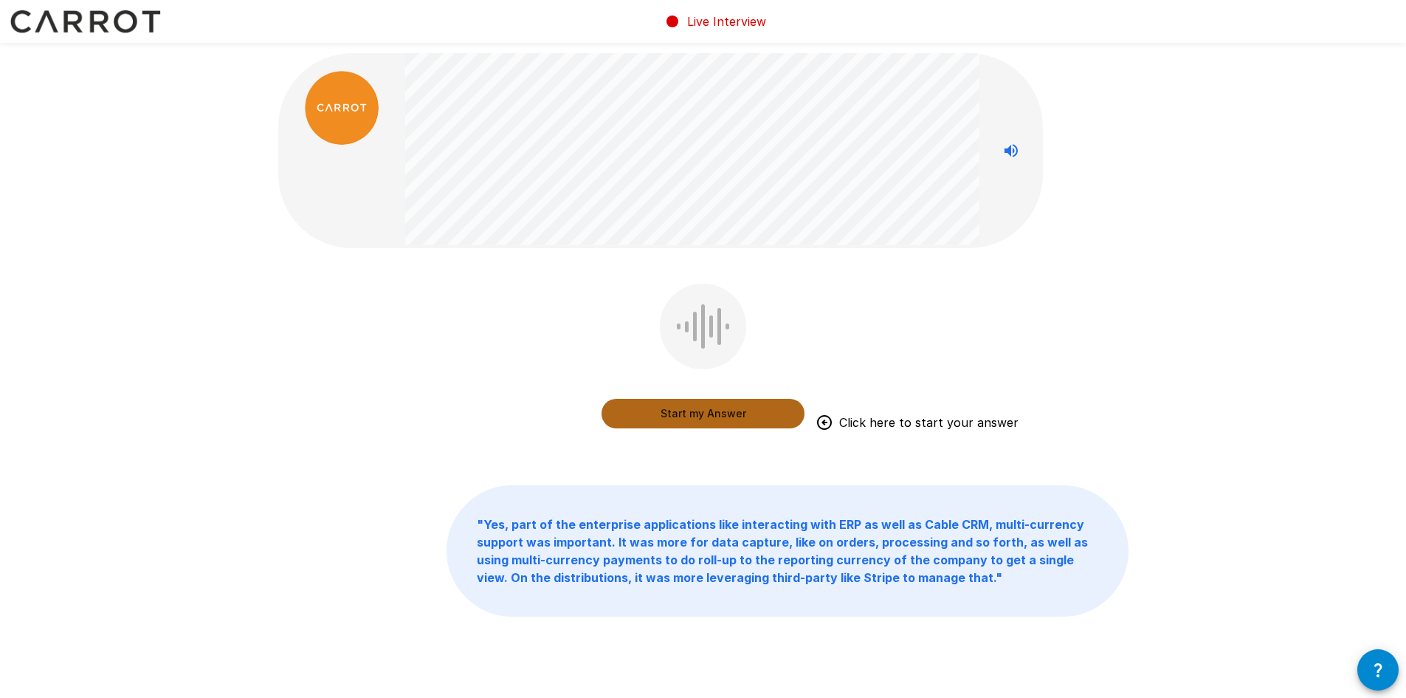
click at [721, 412] on button "Start my Answer" at bounding box center [703, 414] width 203 height 30
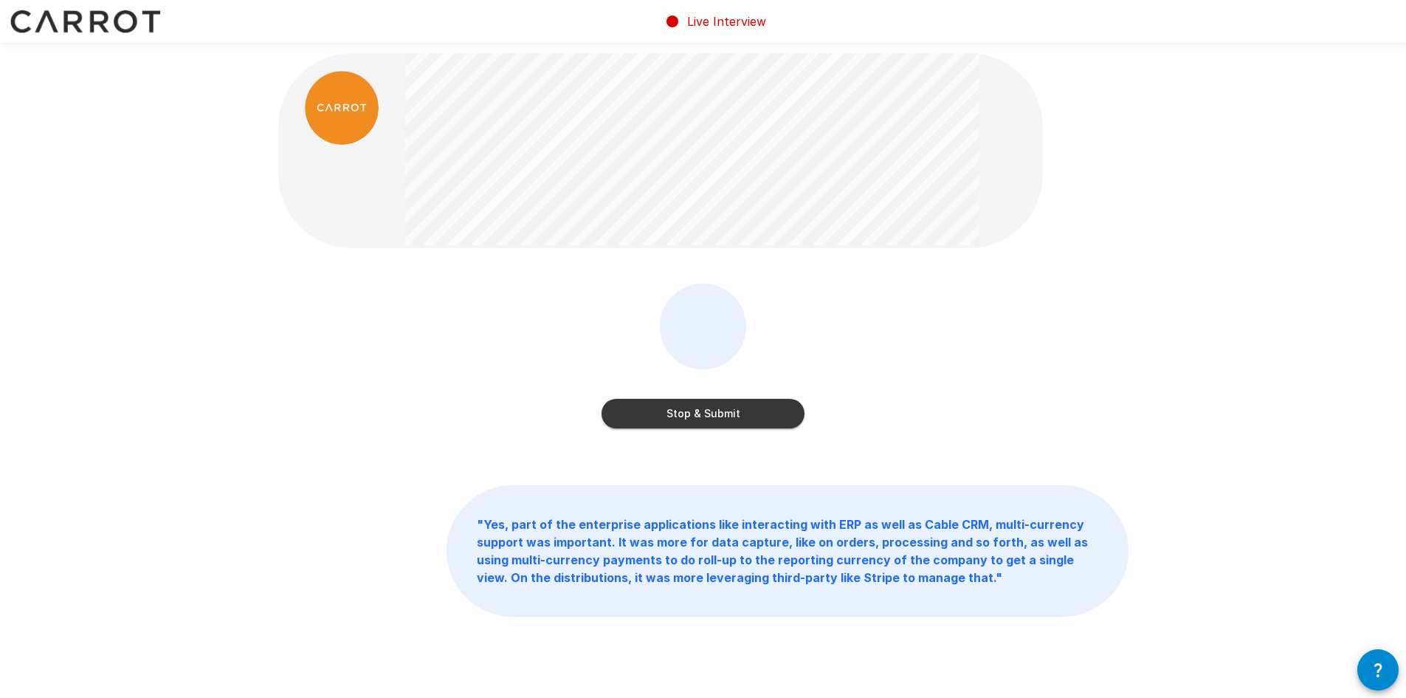
click at [694, 411] on button "Stop & Submit" at bounding box center [703, 414] width 203 height 30
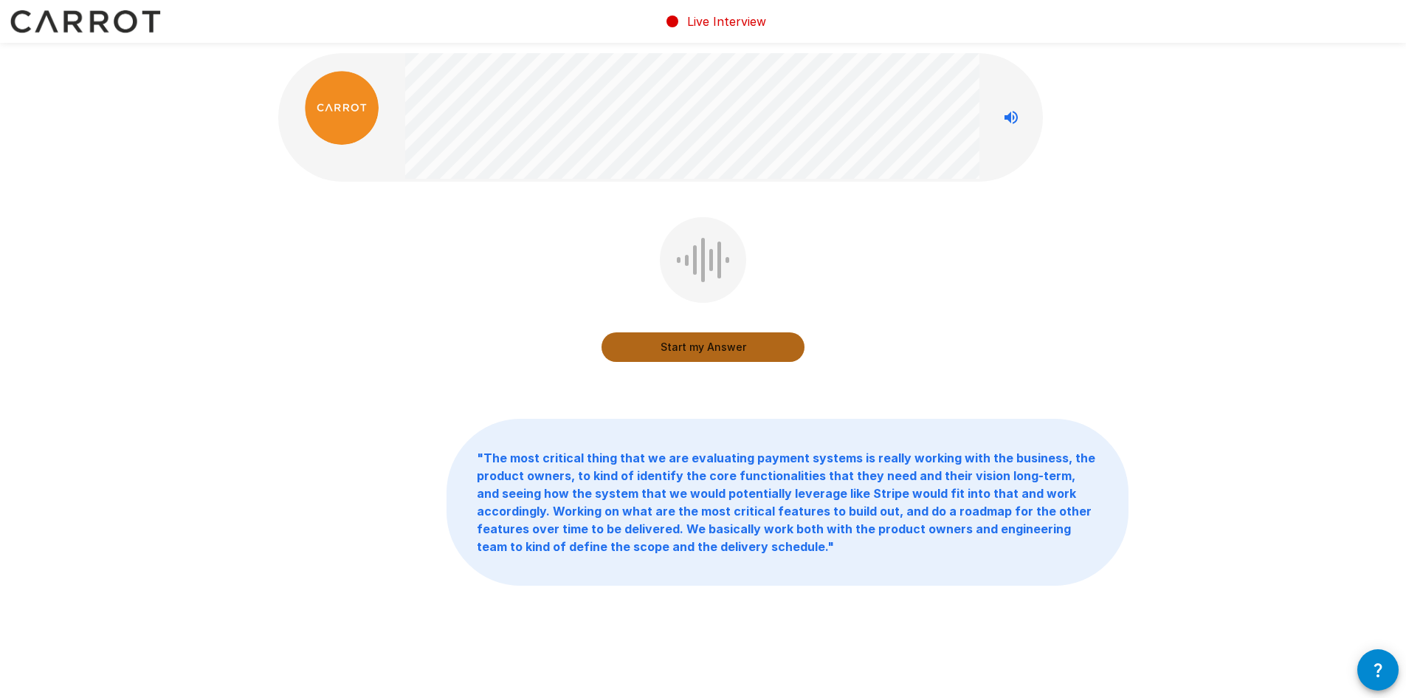
click at [735, 353] on button "Start my Answer" at bounding box center [703, 347] width 203 height 30
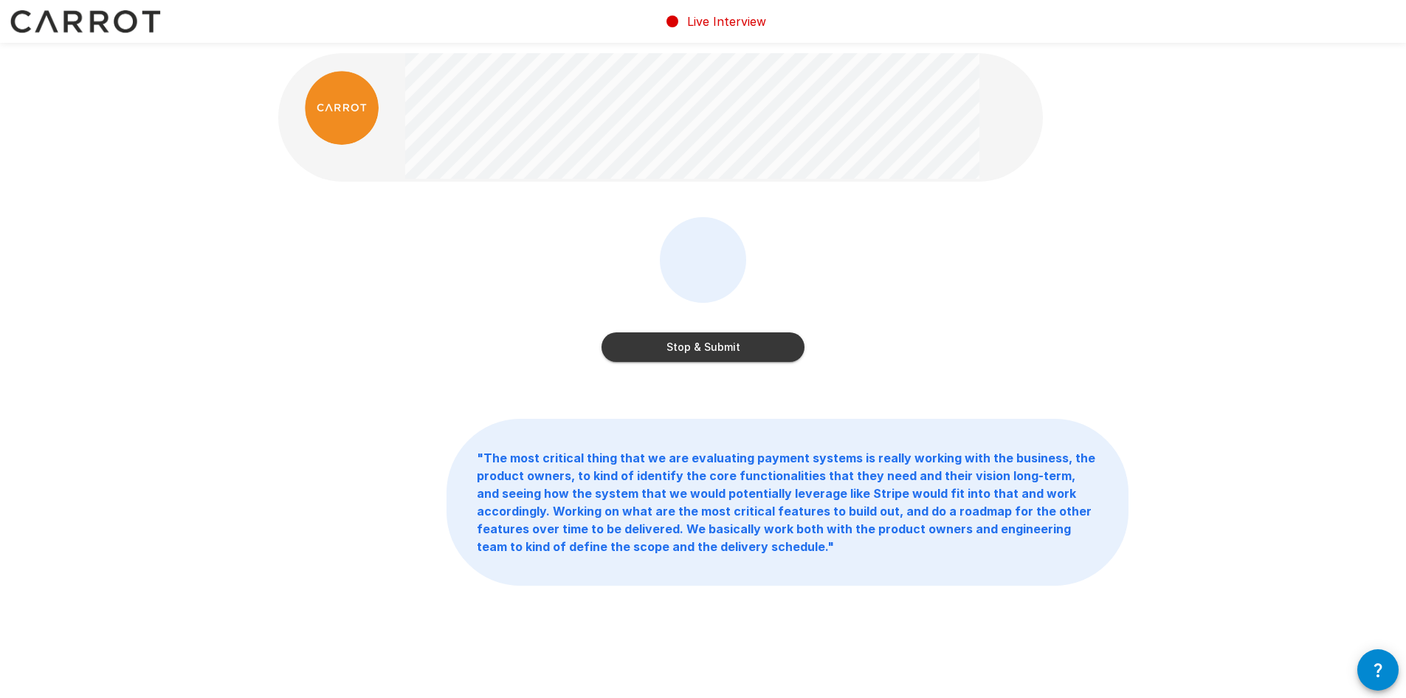
click at [709, 341] on button "Stop & Submit" at bounding box center [703, 347] width 203 height 30
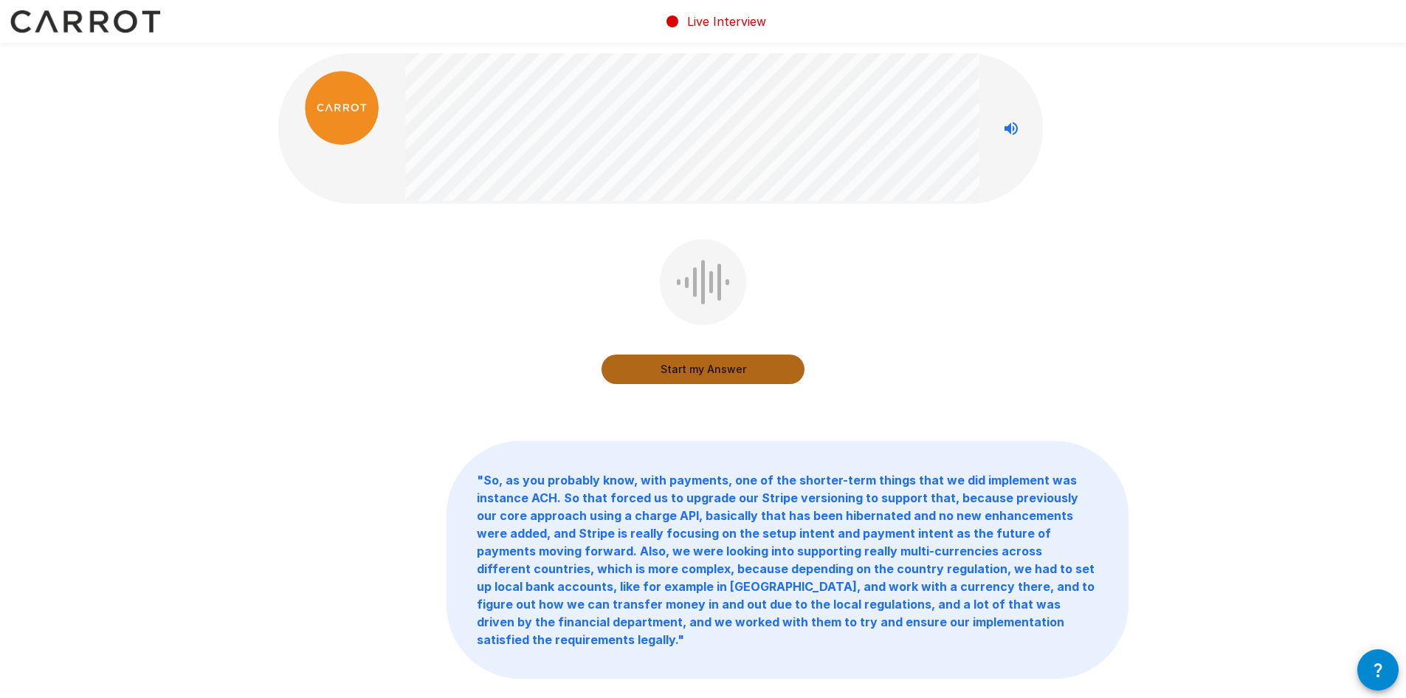
click at [717, 370] on button "Start my Answer" at bounding box center [703, 369] width 203 height 30
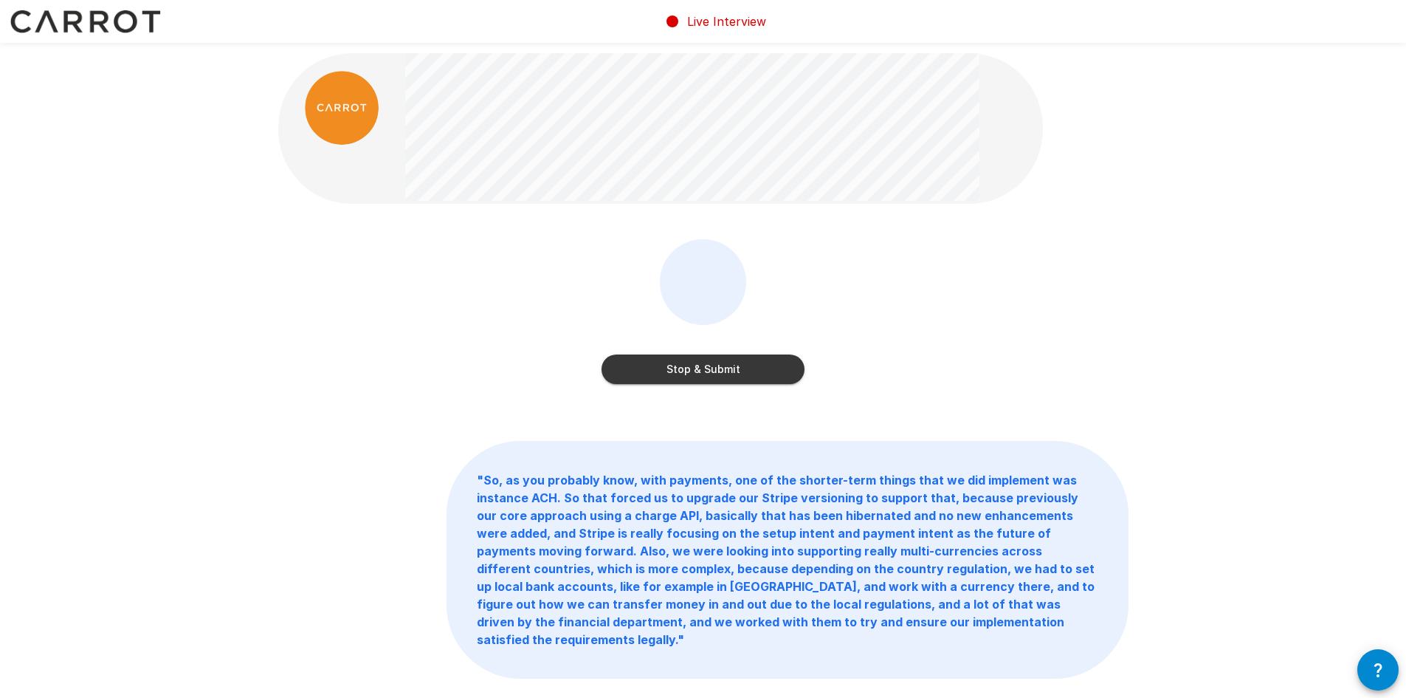
click at [693, 368] on button "Stop & Submit" at bounding box center [703, 369] width 203 height 30
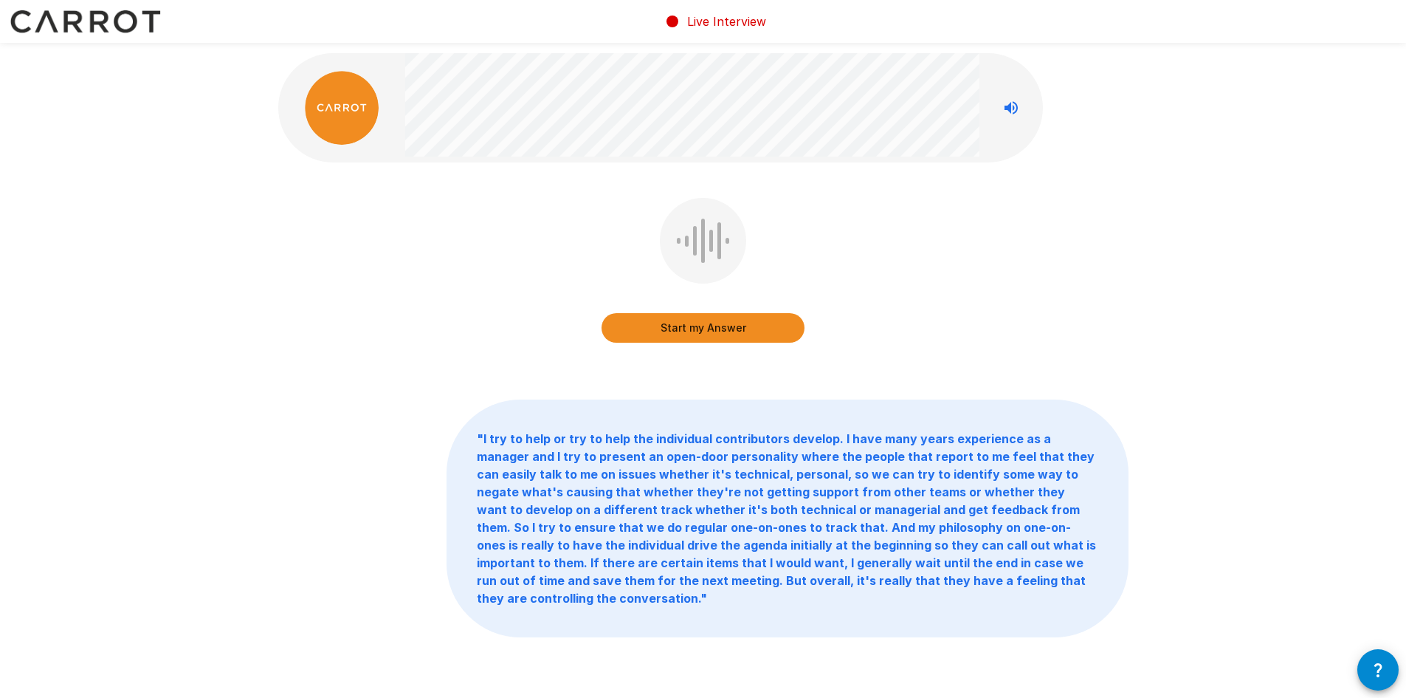
click at [656, 335] on button "Start my Answer" at bounding box center [703, 328] width 203 height 30
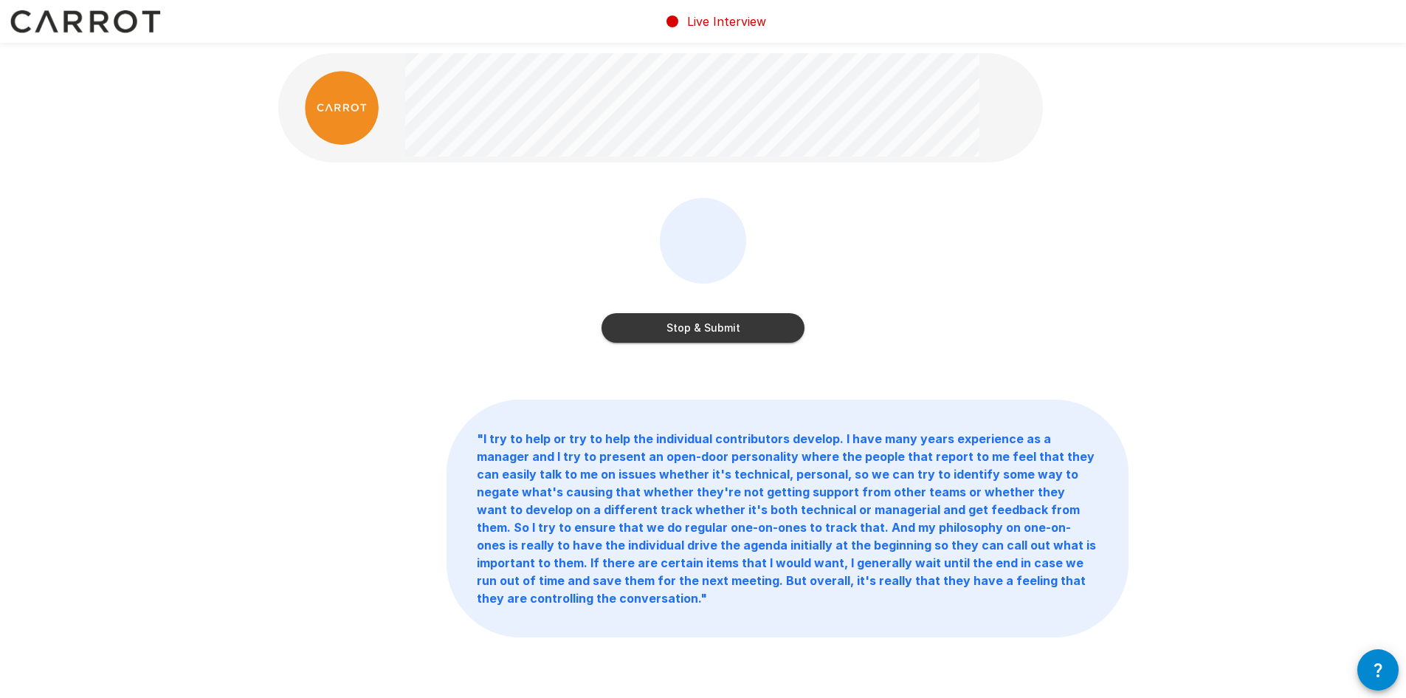
click at [646, 343] on div "Stop & Submit" at bounding box center [703, 273] width 203 height 151
click at [646, 323] on button "Stop & Submit" at bounding box center [703, 328] width 203 height 30
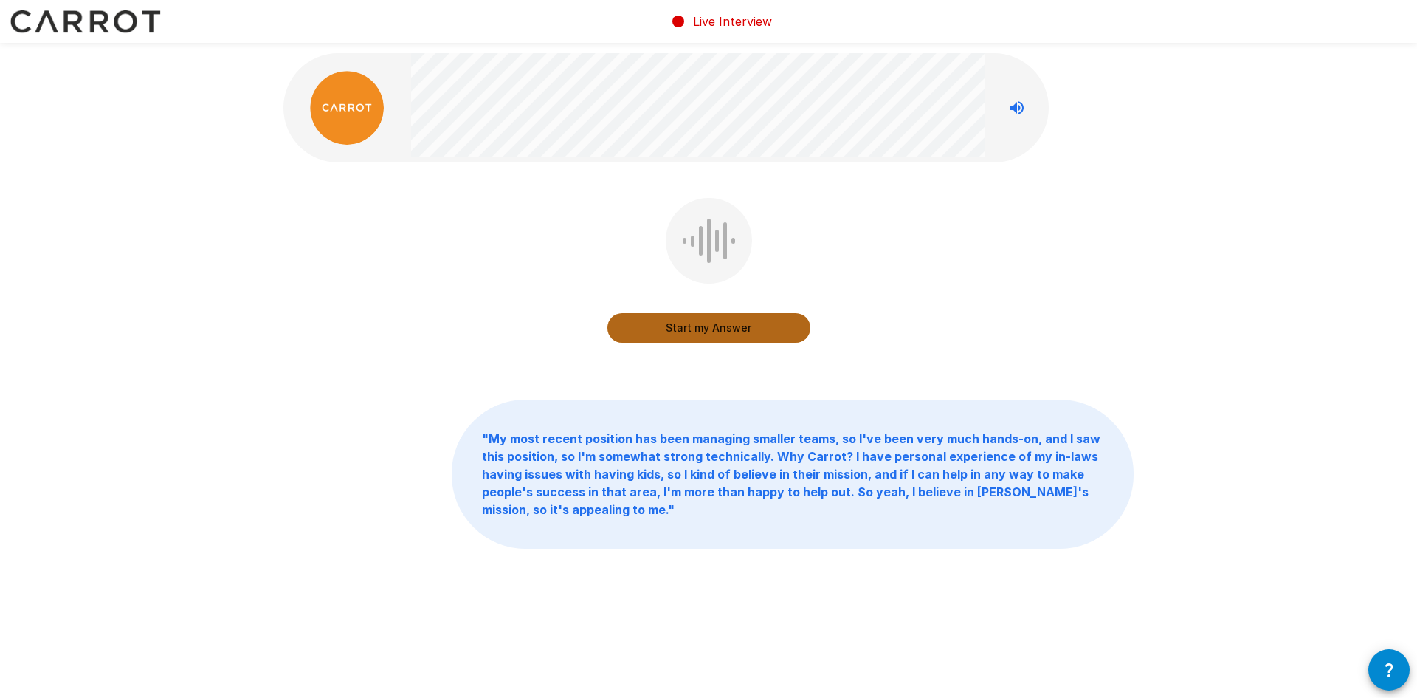
click at [712, 320] on button "Start my Answer" at bounding box center [709, 328] width 203 height 30
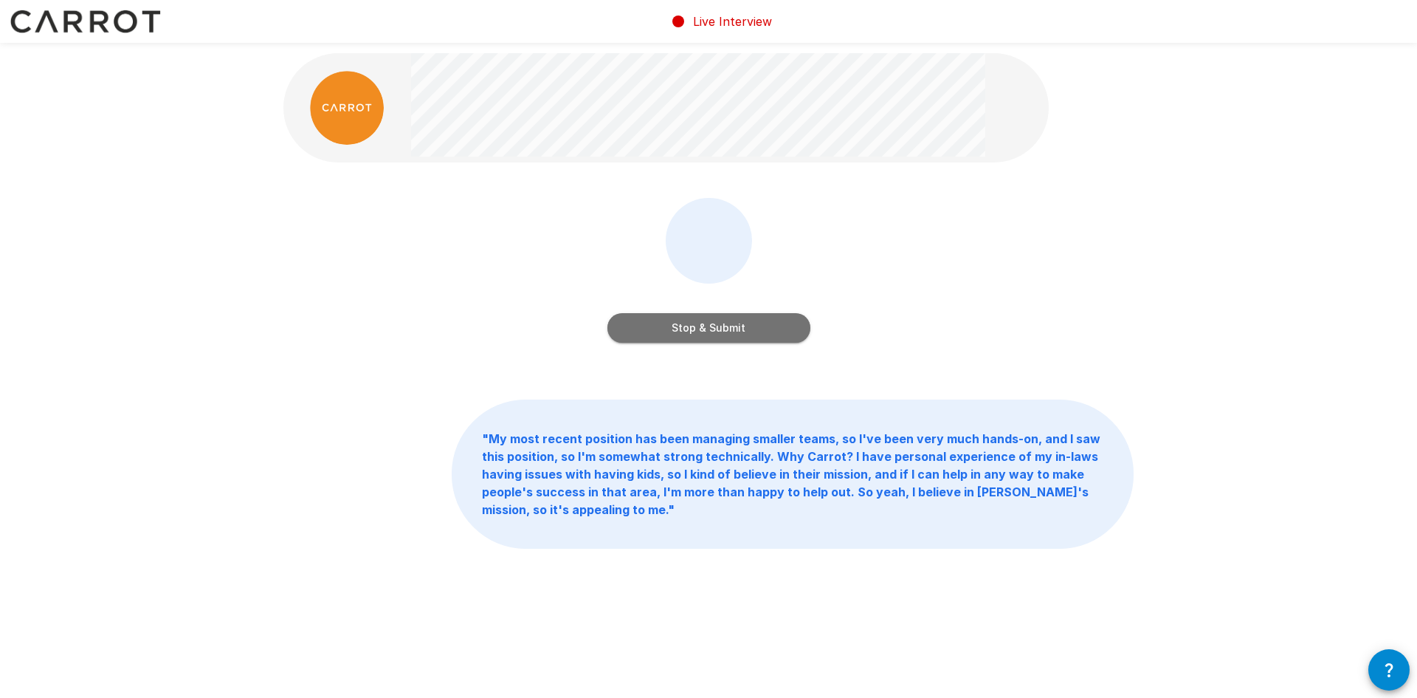
click at [681, 330] on button "Stop & Submit" at bounding box center [709, 328] width 203 height 30
